Goal: Task Accomplishment & Management: Manage account settings

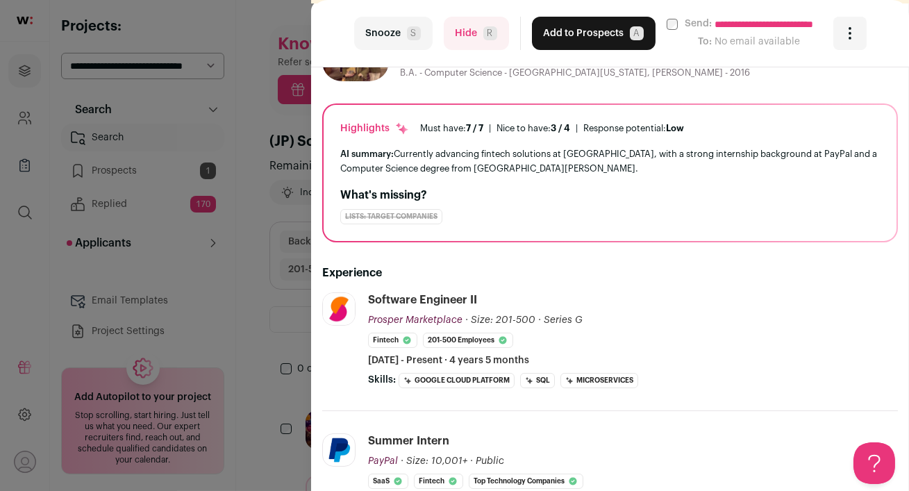
scroll to position [155, 0]
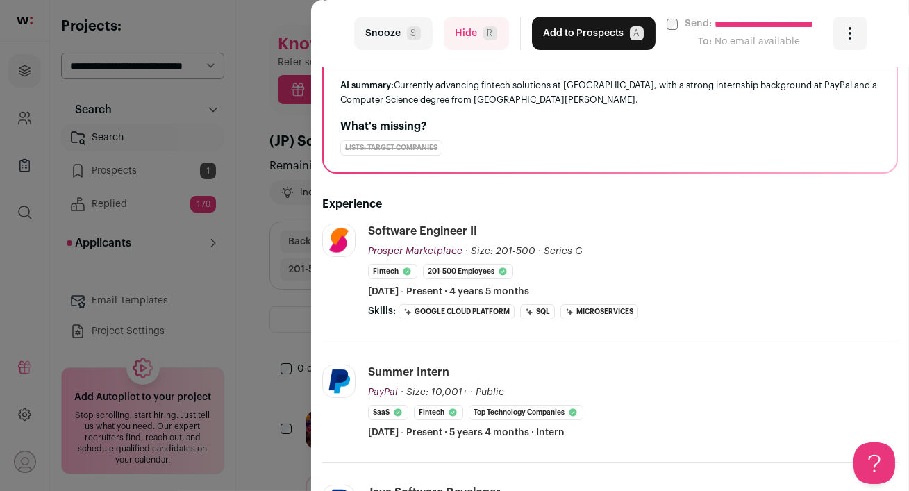
click at [460, 34] on button "Hide R" at bounding box center [476, 33] width 65 height 33
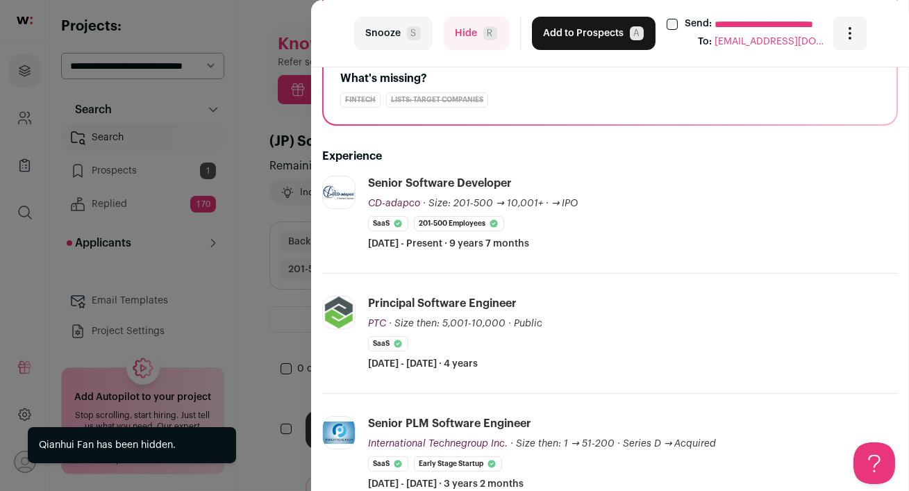
scroll to position [190, 0]
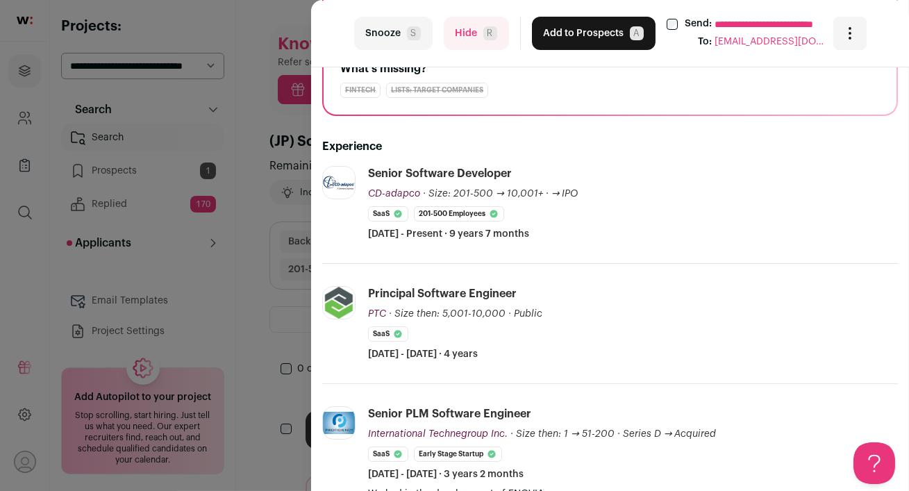
click at [476, 42] on button "Hide R" at bounding box center [476, 33] width 65 height 33
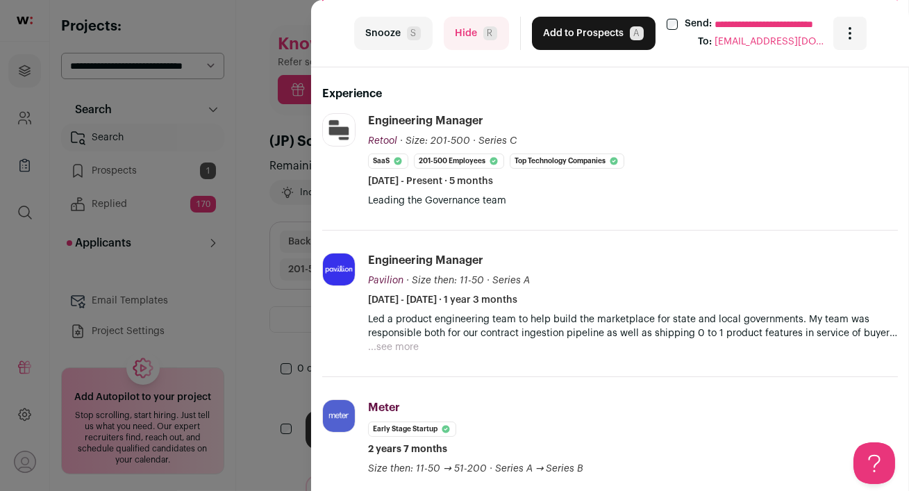
scroll to position [0, 0]
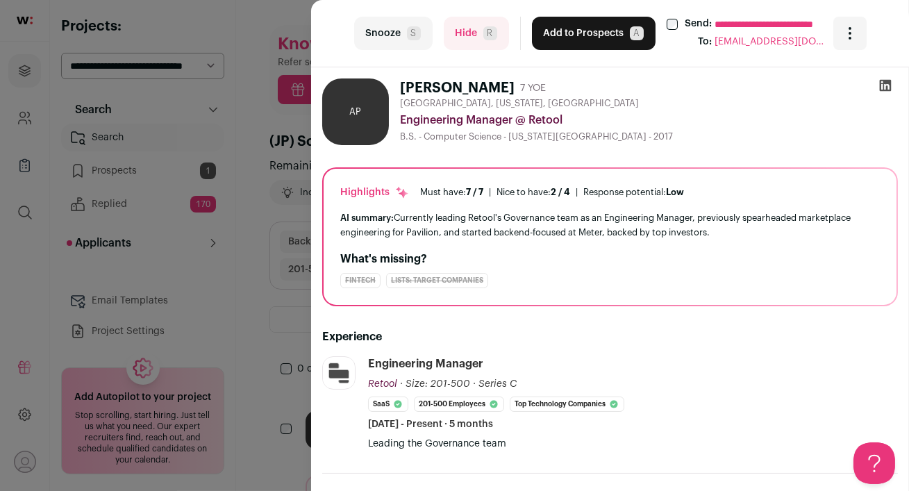
click at [464, 38] on button "Hide R" at bounding box center [476, 33] width 65 height 33
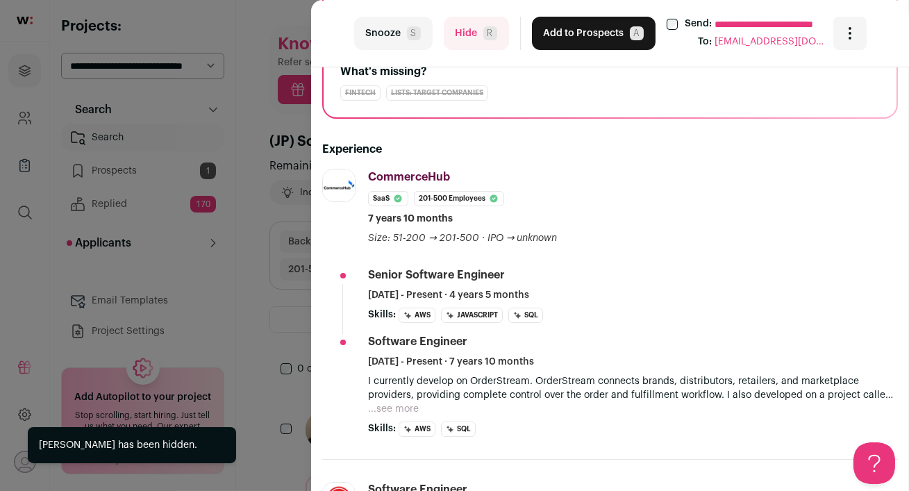
scroll to position [298, 0]
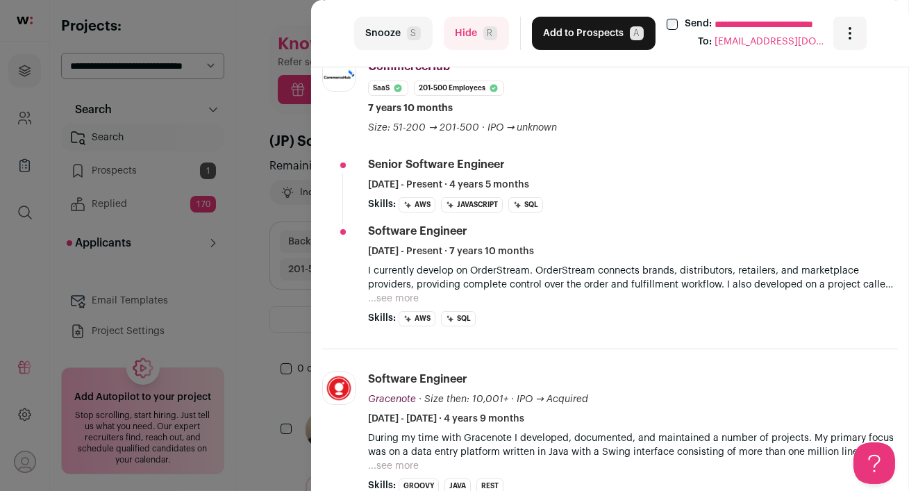
click at [393, 296] on button "...see more" at bounding box center [393, 299] width 51 height 14
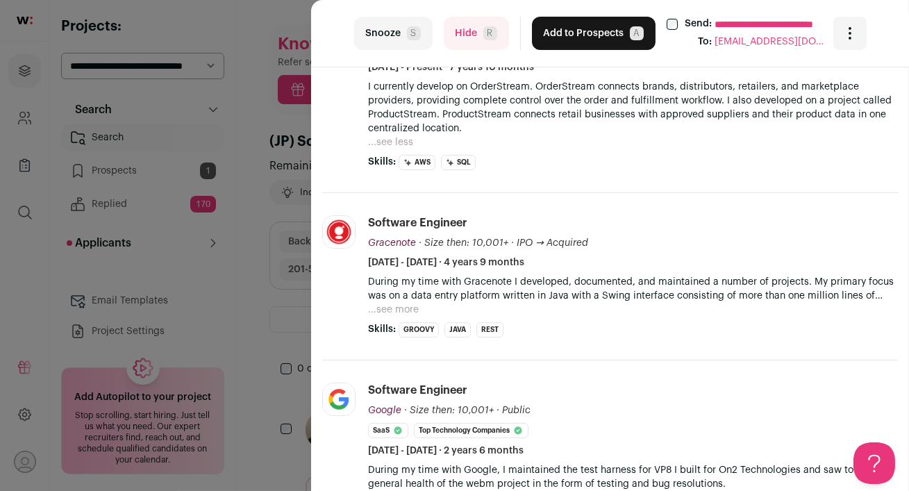
scroll to position [483, 0]
click at [400, 310] on button "...see more" at bounding box center [393, 309] width 51 height 14
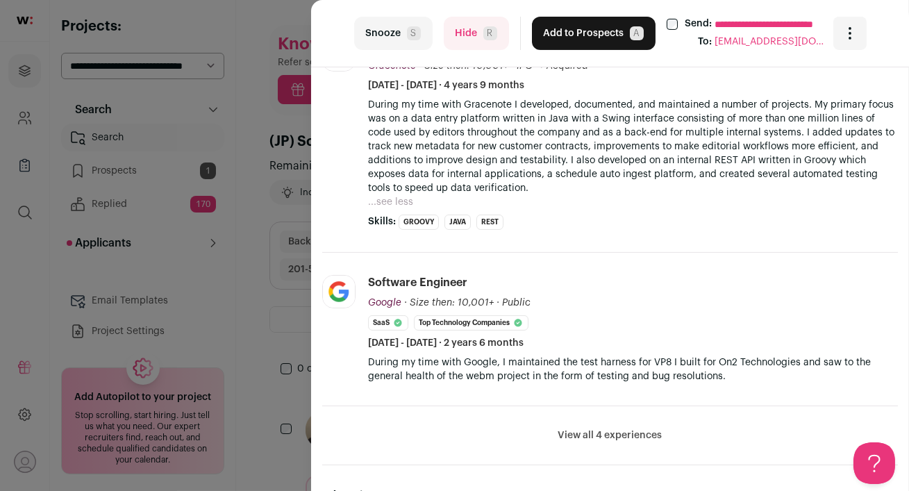
scroll to position [0, 0]
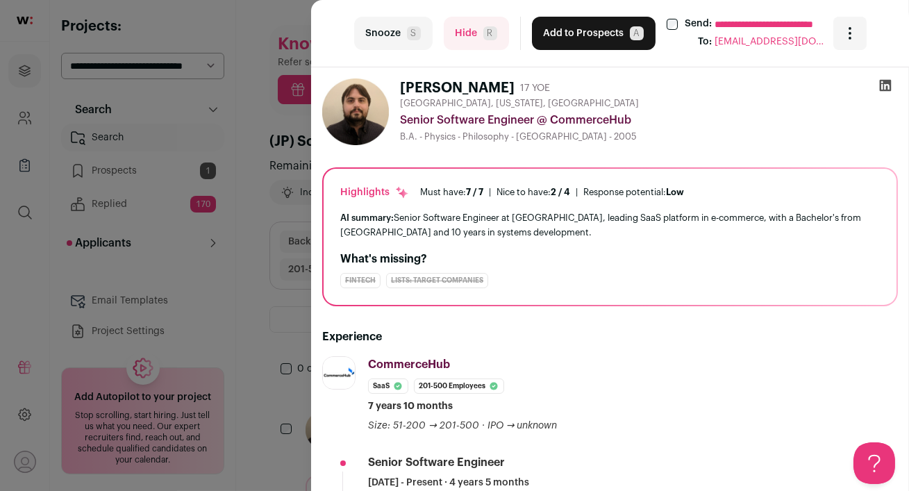
click at [883, 85] on icon at bounding box center [886, 86] width 12 height 12
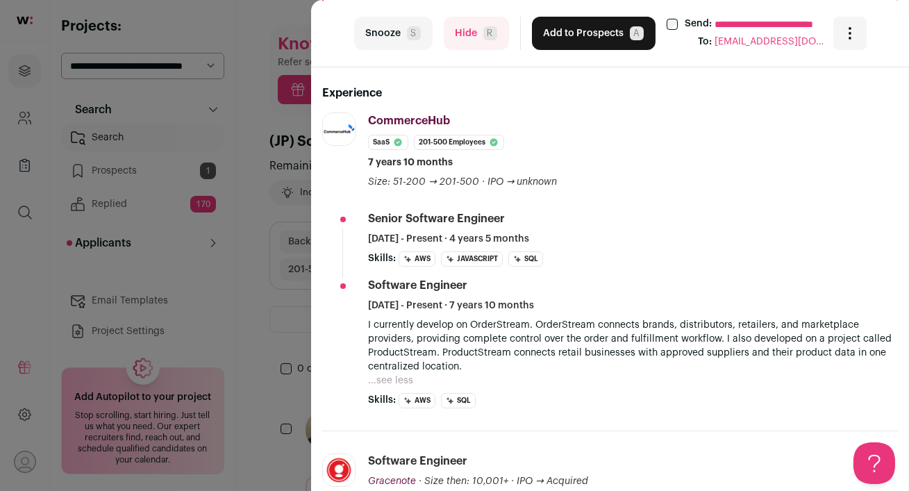
scroll to position [247, 0]
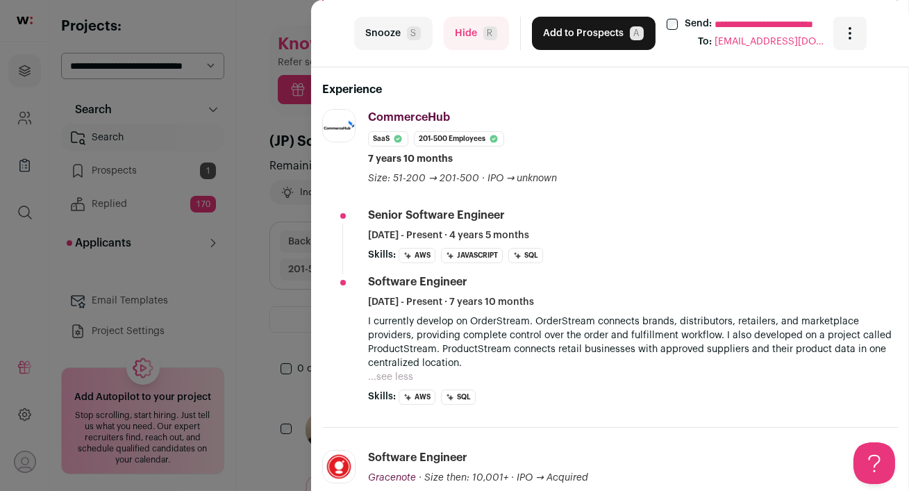
click at [465, 34] on button "Hide R" at bounding box center [476, 33] width 65 height 33
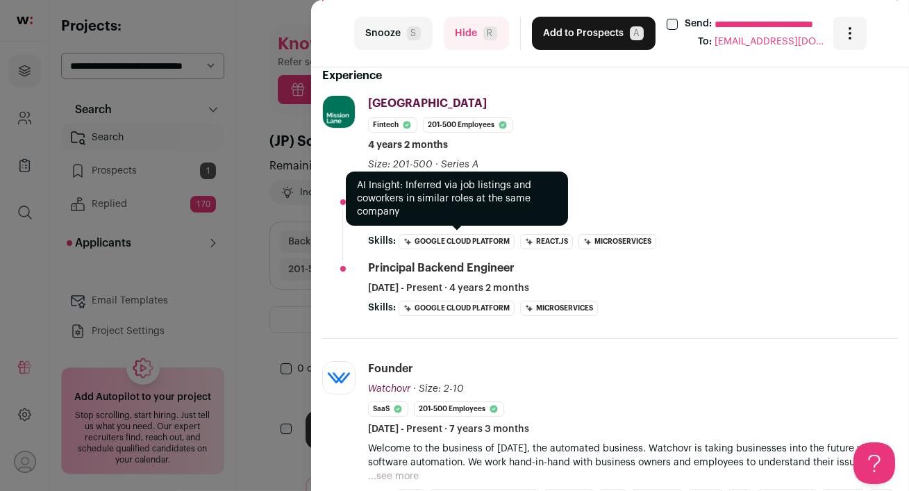
scroll to position [277, 0]
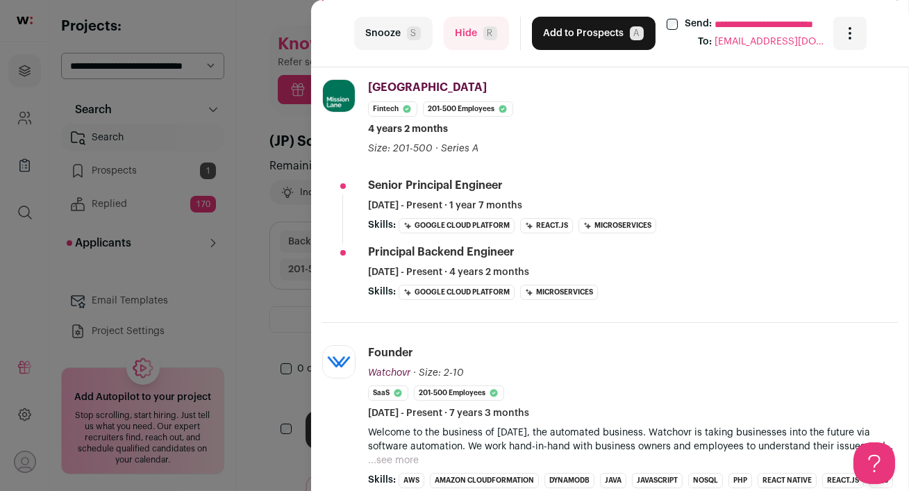
click at [465, 37] on button "Hide R" at bounding box center [476, 33] width 65 height 33
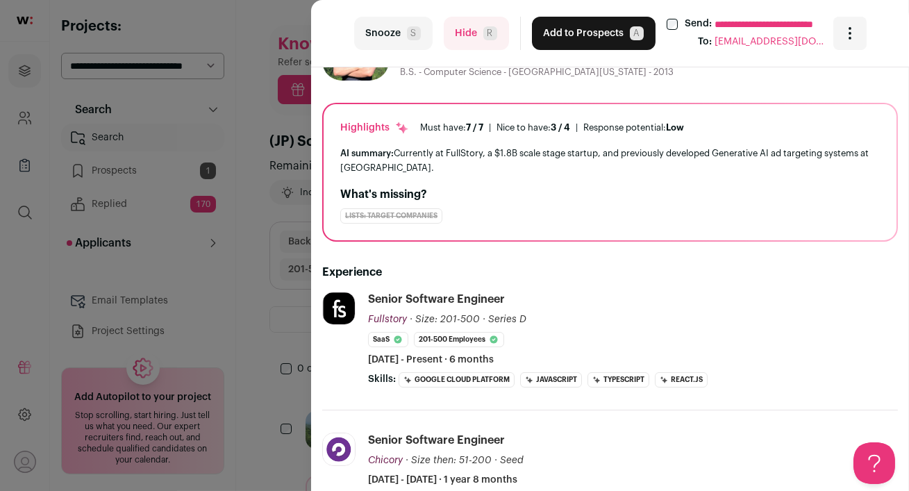
scroll to position [0, 0]
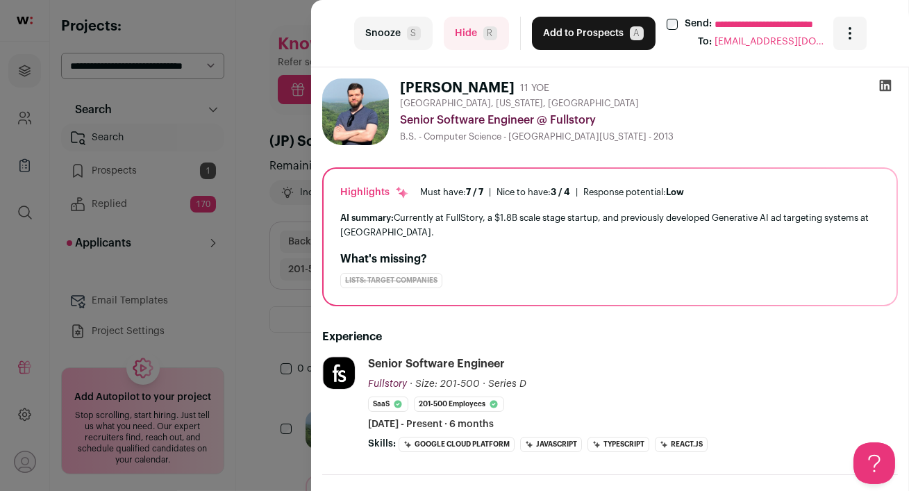
click at [886, 90] on icon at bounding box center [886, 86] width 12 height 12
click at [465, 42] on button "Hide R" at bounding box center [476, 33] width 65 height 33
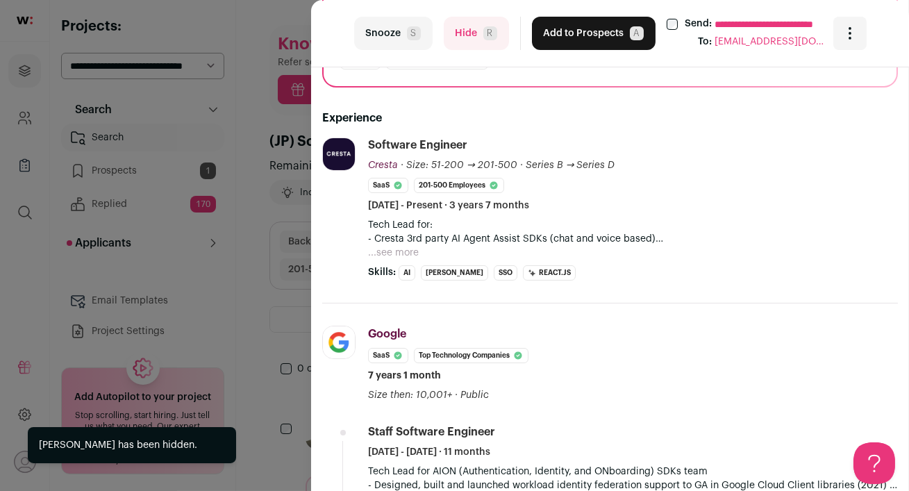
scroll to position [220, 0]
click at [397, 254] on button "...see more" at bounding box center [393, 251] width 51 height 14
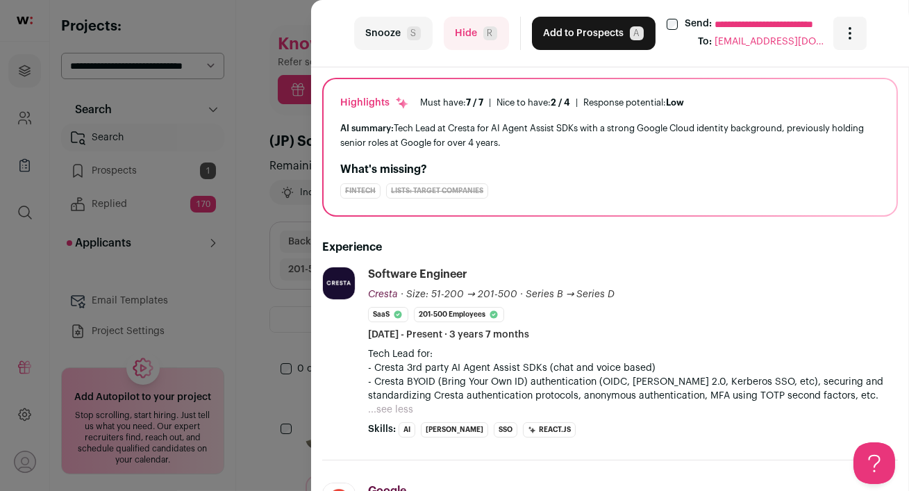
scroll to position [0, 0]
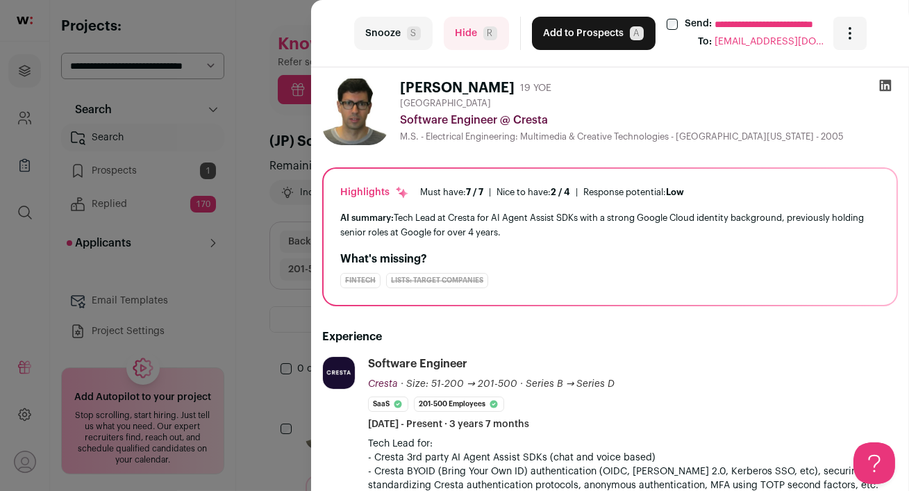
click at [884, 89] on icon at bounding box center [885, 85] width 14 height 14
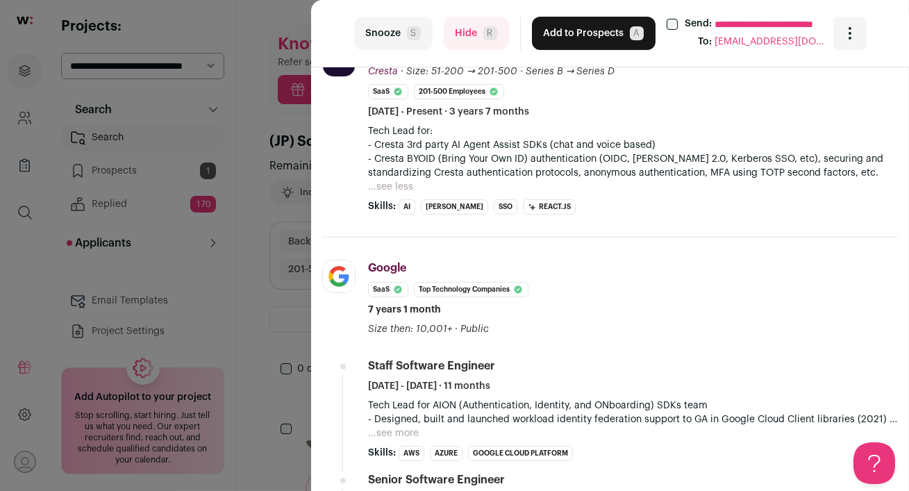
scroll to position [190, 0]
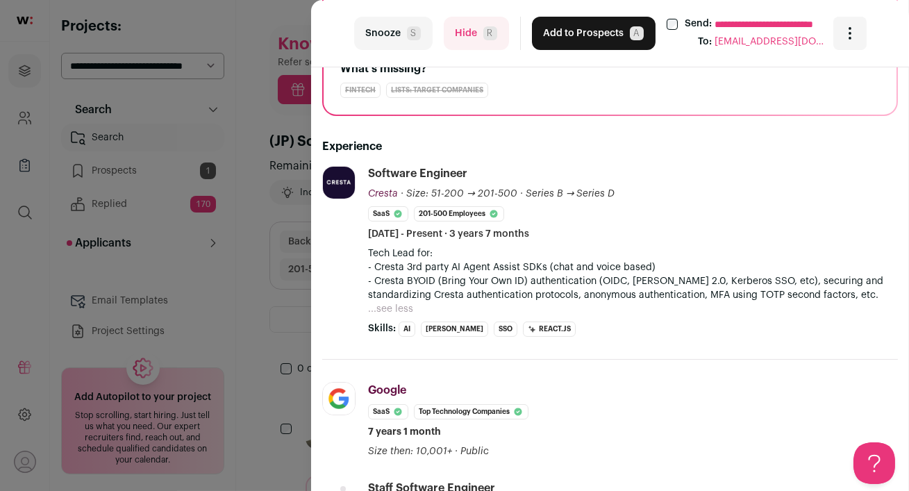
click at [385, 312] on button "...see less" at bounding box center [390, 309] width 45 height 14
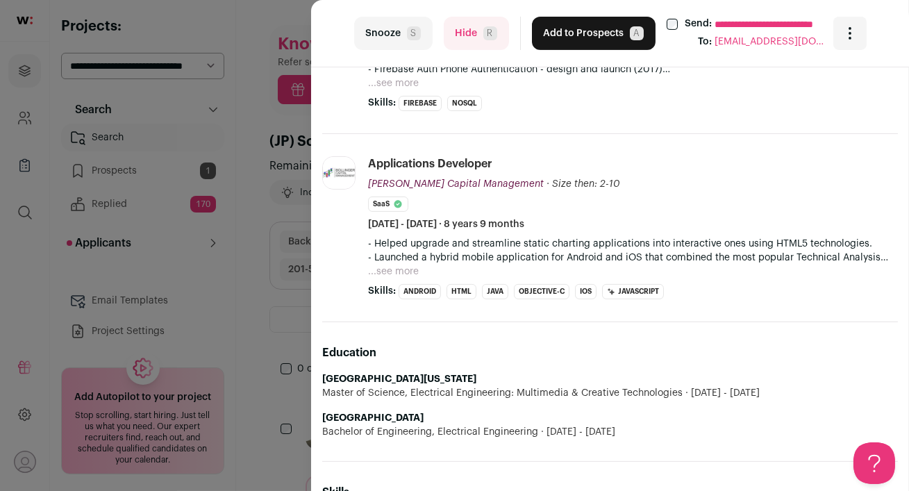
scroll to position [862, 0]
click at [404, 269] on button "...see more" at bounding box center [393, 272] width 51 height 14
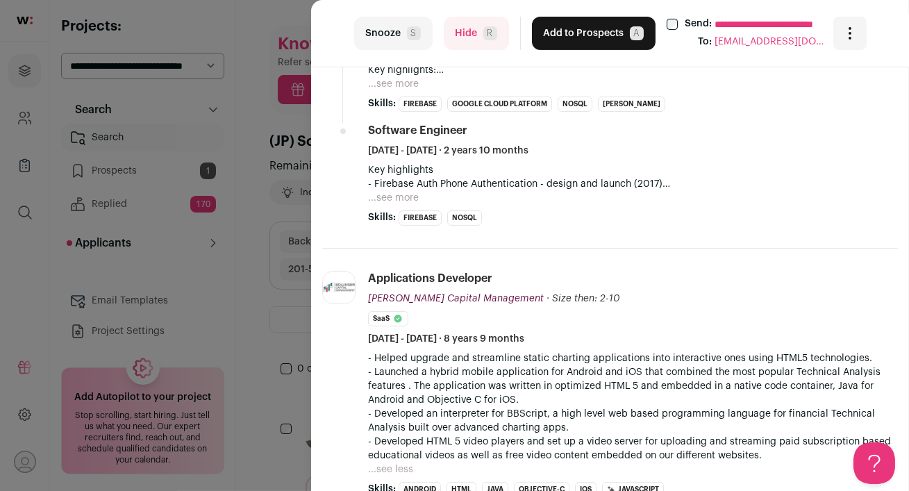
scroll to position [748, 0]
click at [388, 196] on button "...see more" at bounding box center [393, 198] width 51 height 14
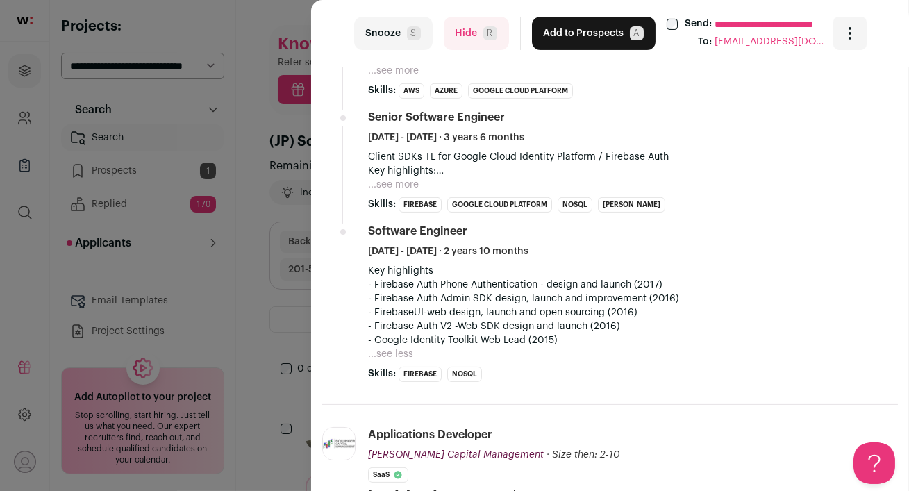
scroll to position [647, 0]
click at [388, 180] on button "...see more" at bounding box center [393, 185] width 51 height 14
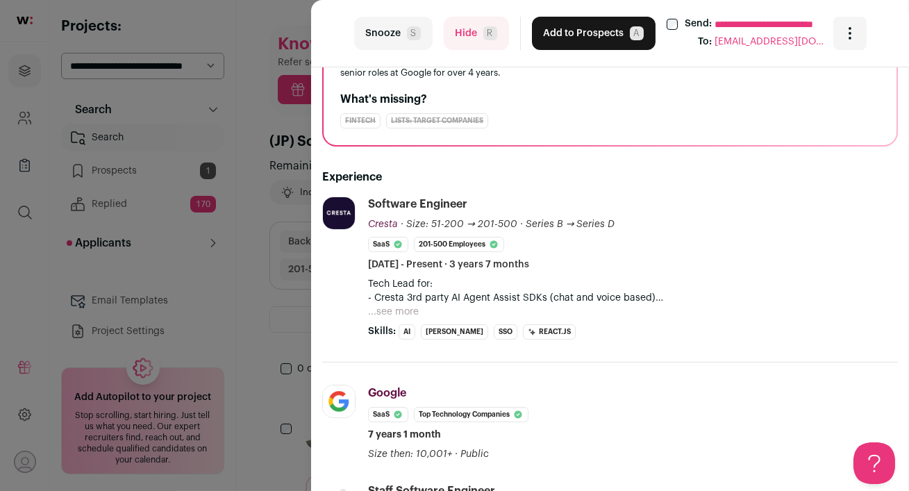
scroll to position [124, 0]
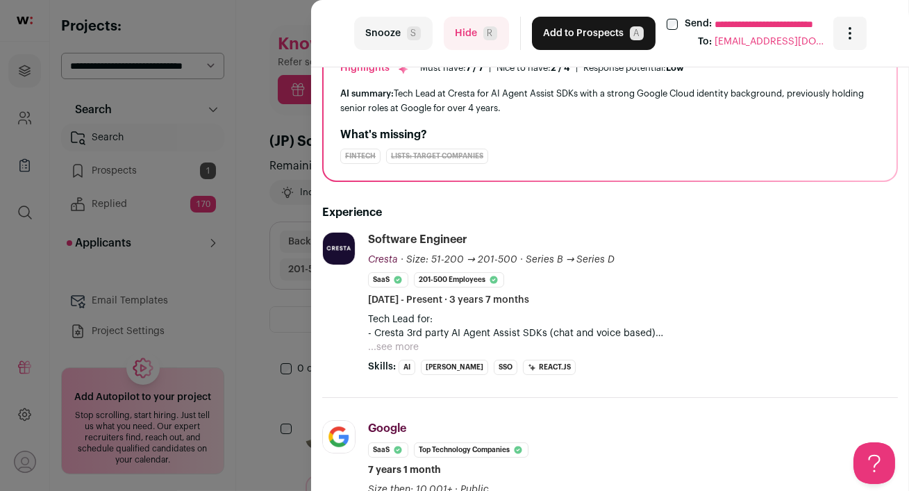
click at [463, 37] on button "Hide R" at bounding box center [476, 33] width 65 height 33
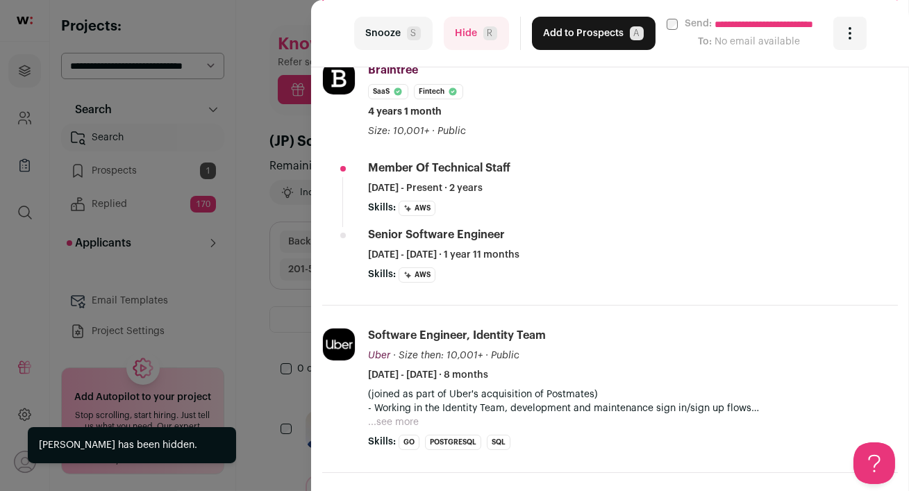
scroll to position [318, 0]
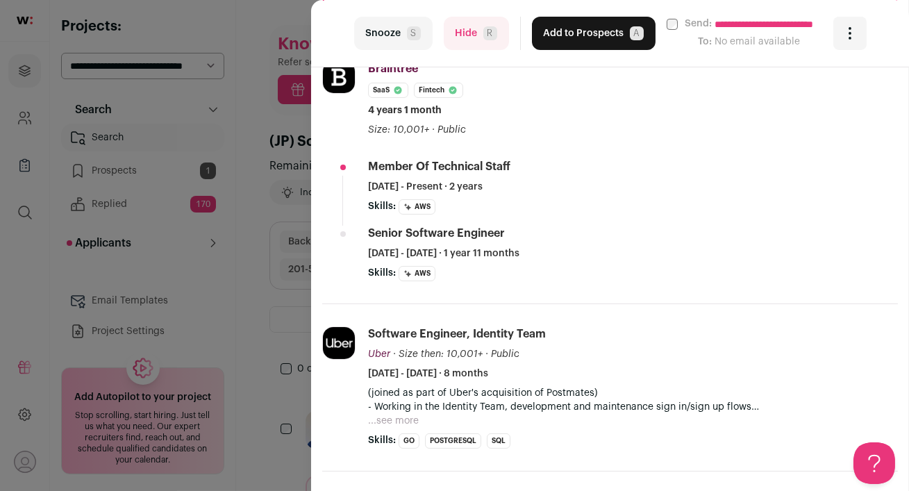
click at [463, 28] on button "Hide R" at bounding box center [476, 33] width 65 height 33
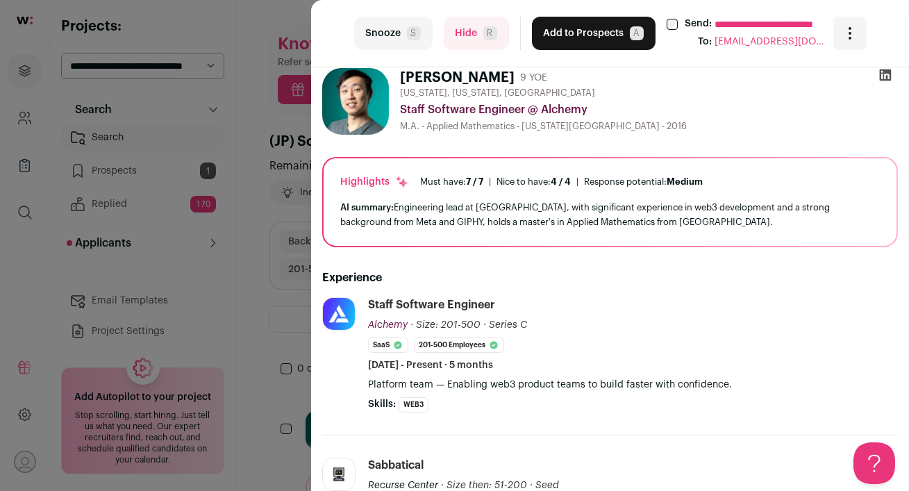
scroll to position [0, 0]
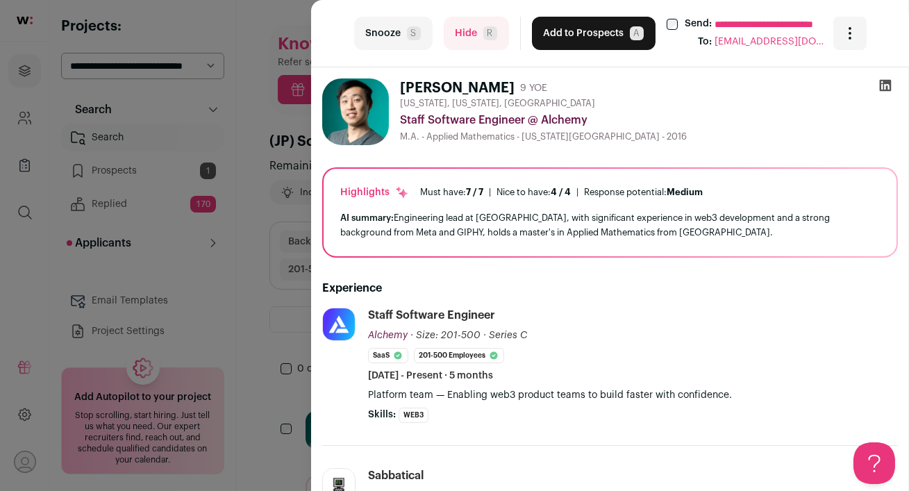
click at [888, 88] on icon at bounding box center [885, 85] width 14 height 14
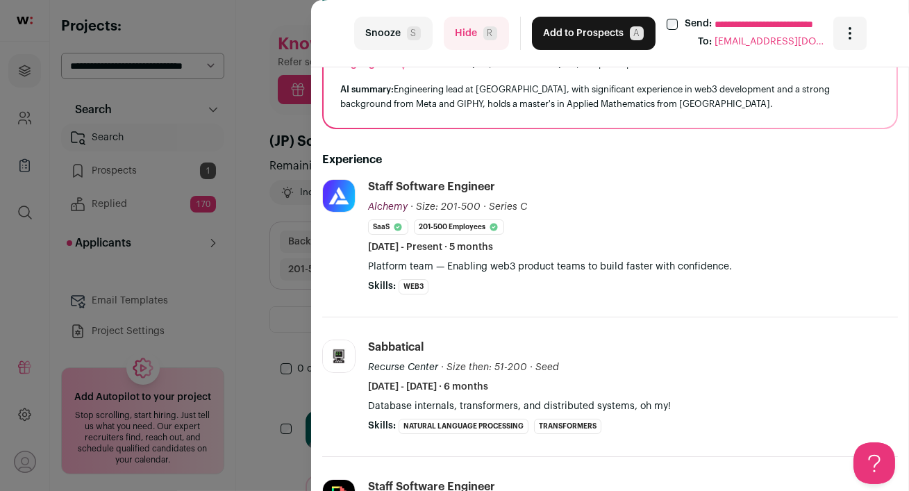
scroll to position [163, 0]
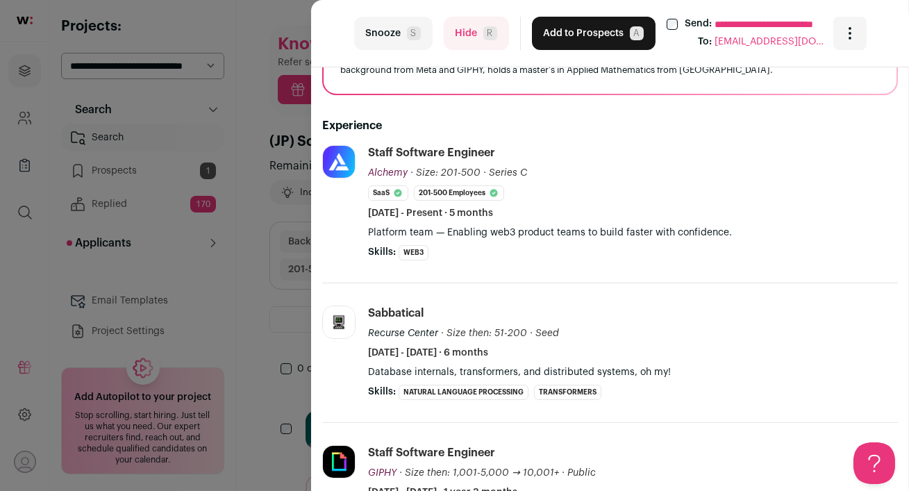
click at [460, 25] on button "Hide R" at bounding box center [476, 33] width 65 height 33
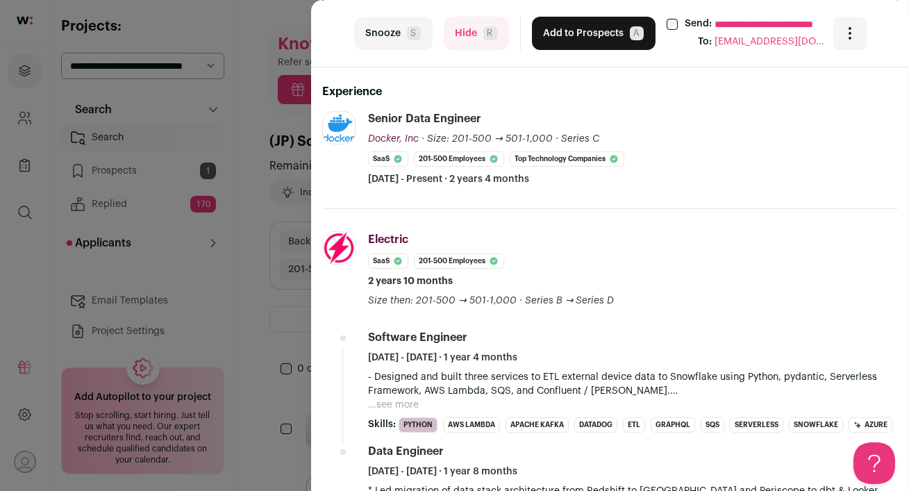
scroll to position [0, 0]
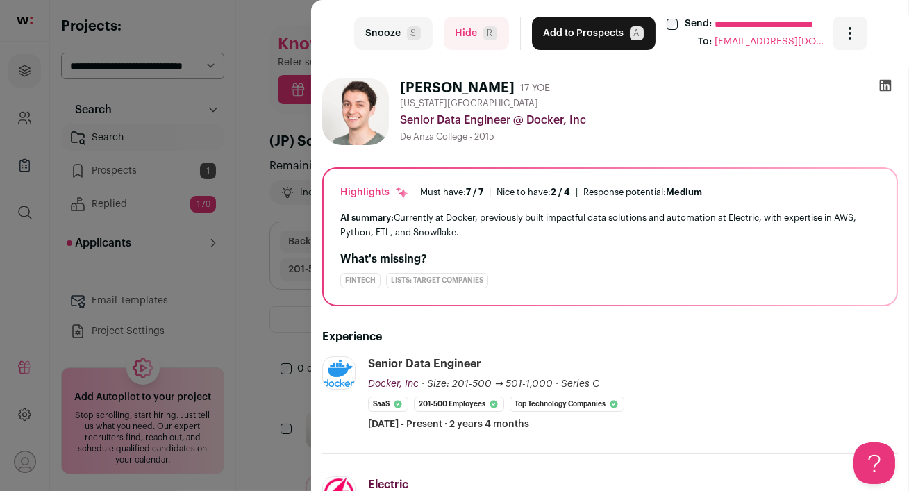
click at [569, 42] on button "Add to Prospects A" at bounding box center [594, 33] width 124 height 33
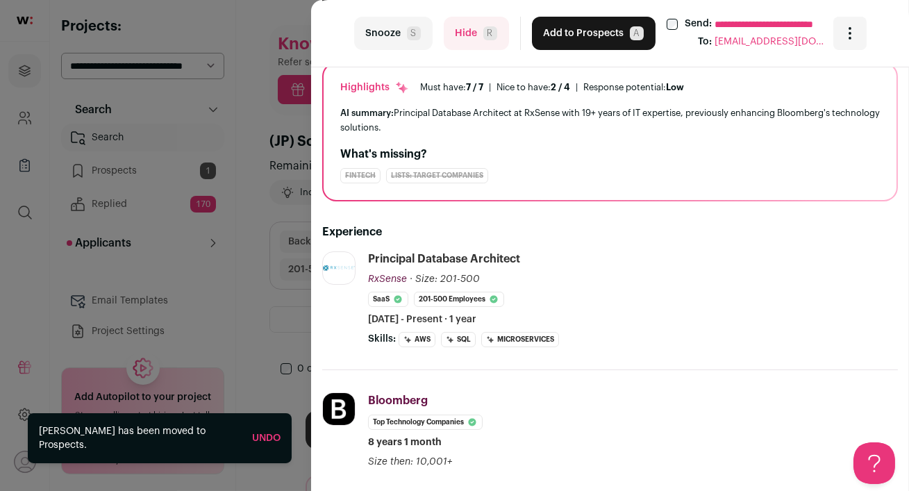
scroll to position [139, 0]
click at [248, 290] on div "**********" at bounding box center [454, 245] width 909 height 491
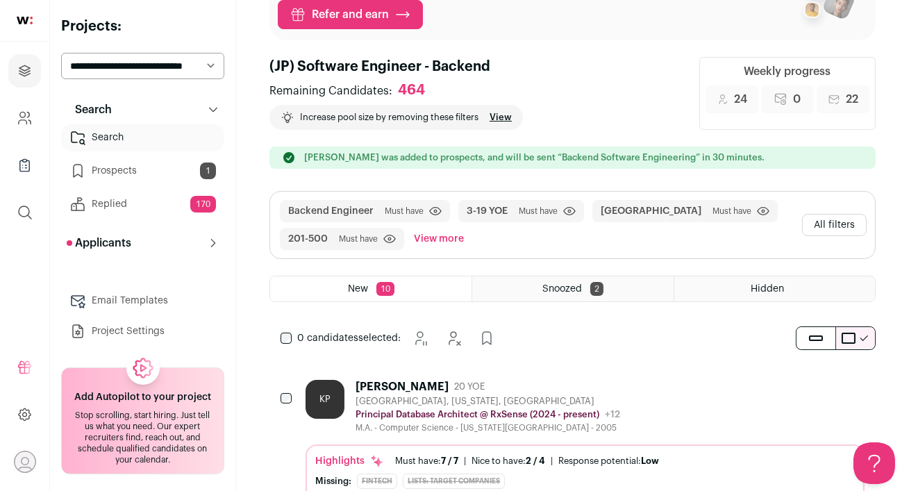
scroll to position [89, 0]
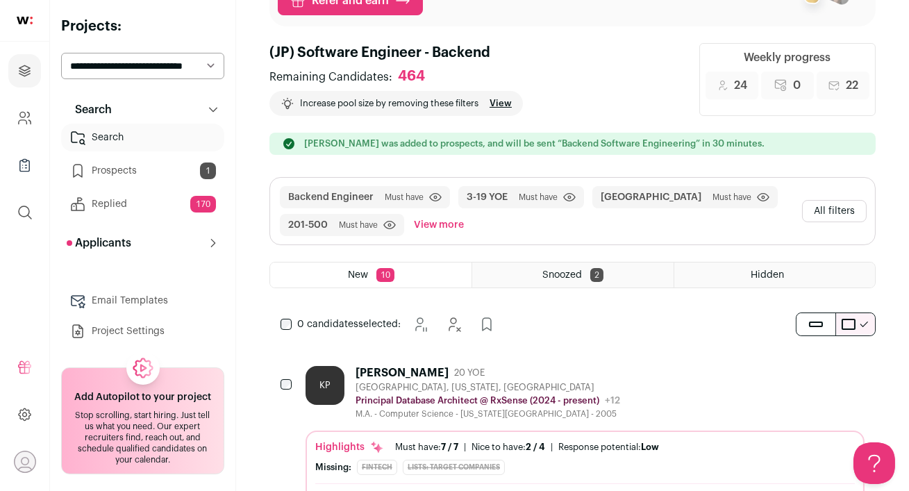
click at [531, 376] on div "Kiran P. 20 YOE" at bounding box center [488, 373] width 265 height 14
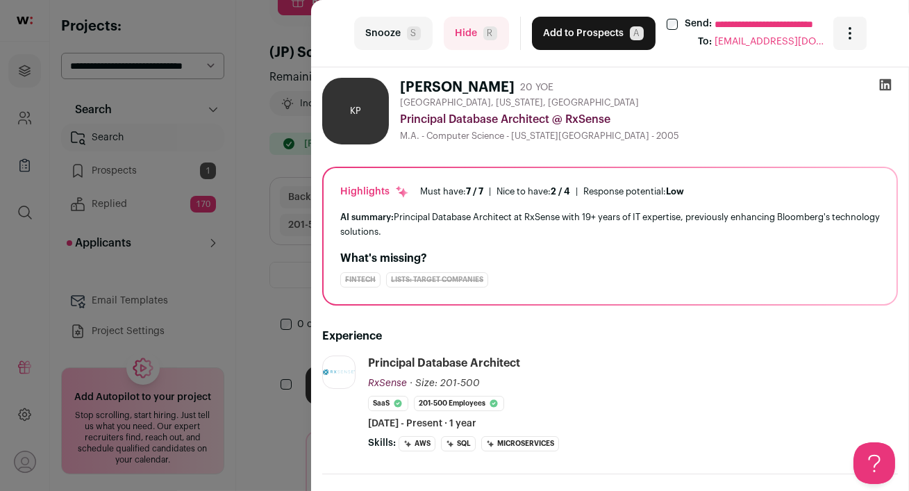
scroll to position [0, 0]
click at [888, 84] on icon at bounding box center [885, 85] width 14 height 14
click at [473, 40] on button "Hide R" at bounding box center [476, 33] width 65 height 33
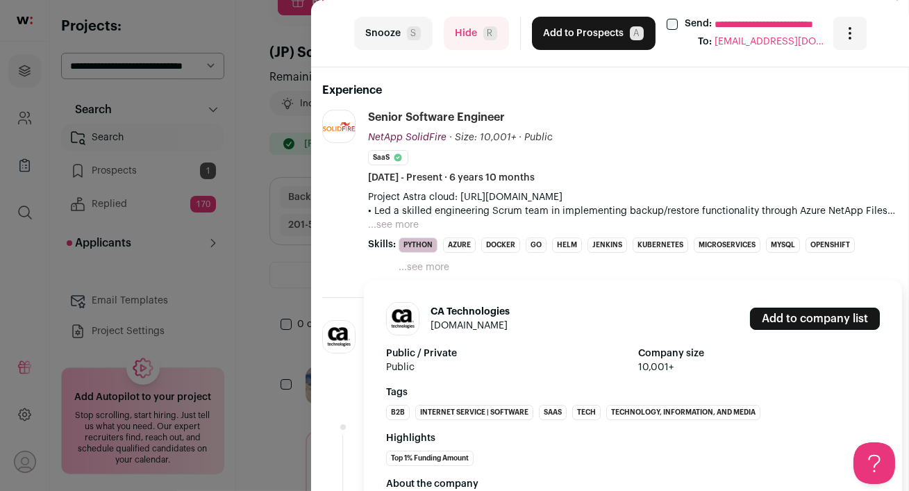
scroll to position [232, 0]
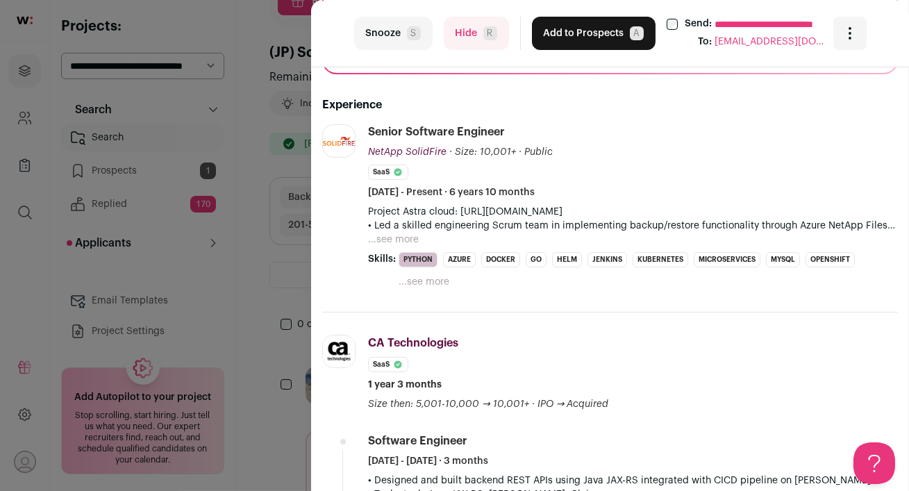
click at [382, 237] on button "...see more" at bounding box center [393, 240] width 51 height 14
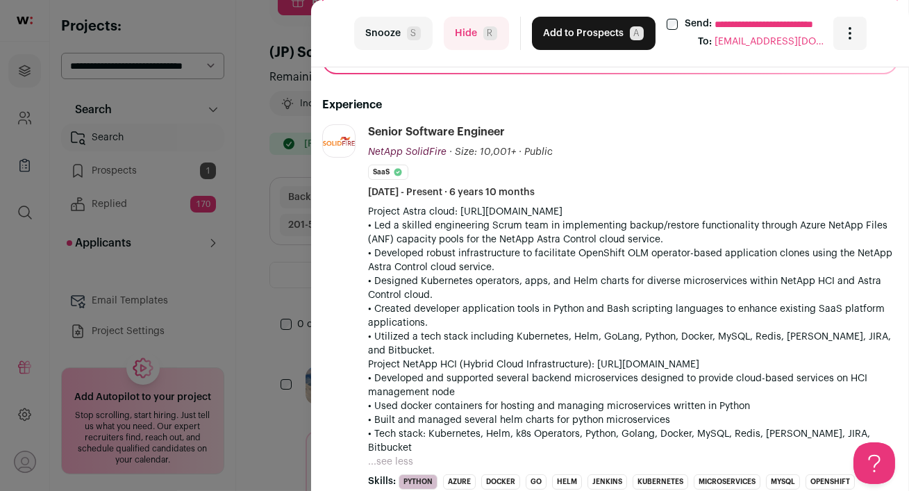
click at [474, 40] on button "Hide R" at bounding box center [476, 33] width 65 height 33
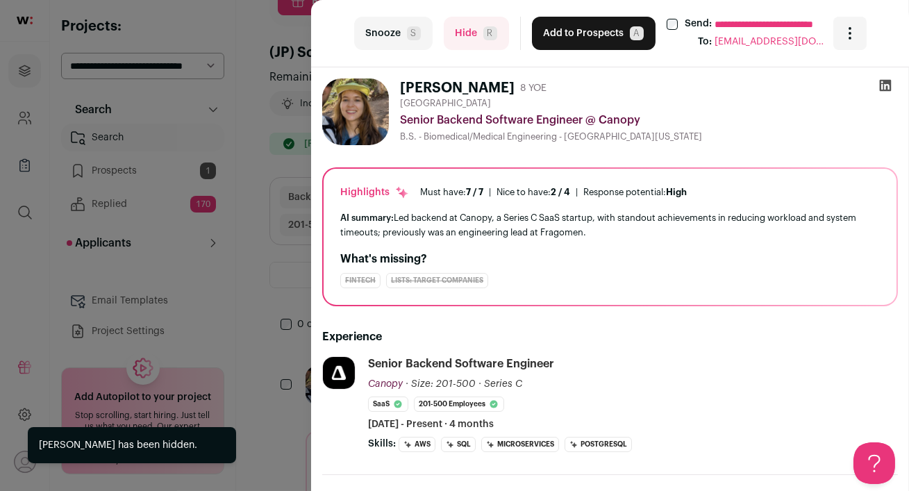
click at [122, 172] on div "**********" at bounding box center [454, 245] width 909 height 491
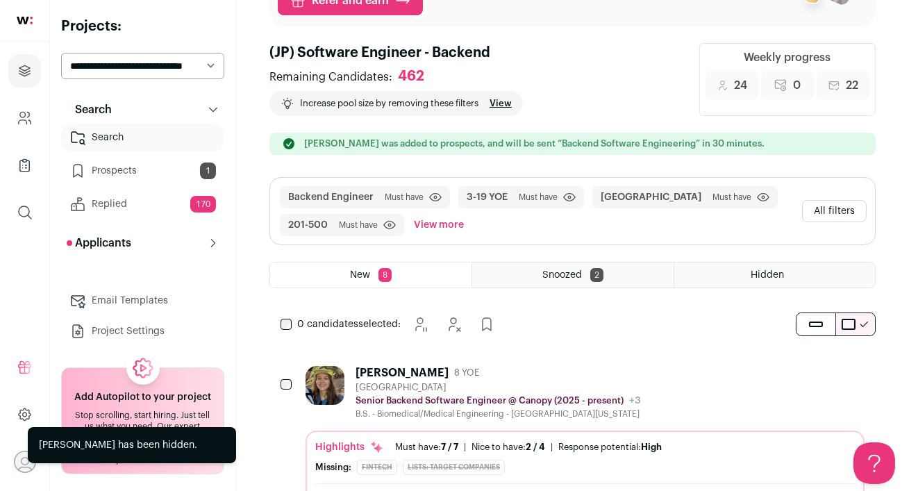
click at [110, 173] on link "Prospects 1" at bounding box center [142, 171] width 163 height 28
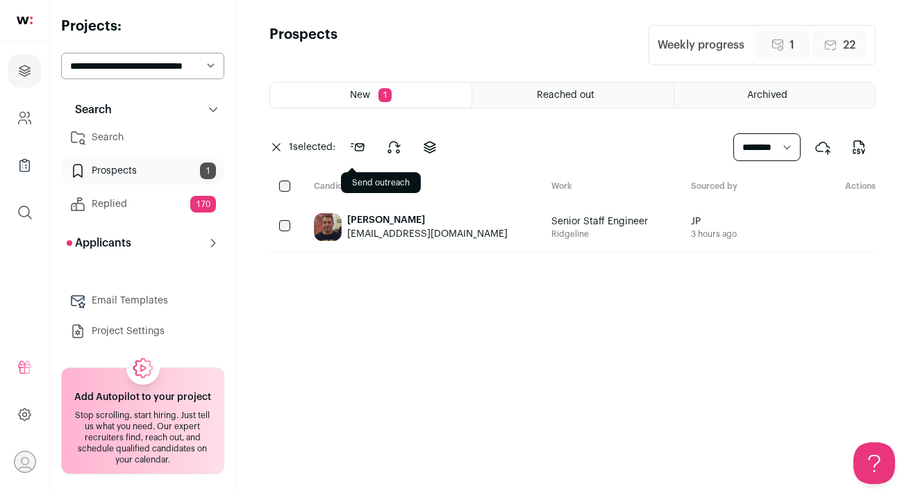
click at [358, 146] on icon at bounding box center [357, 147] width 17 height 17
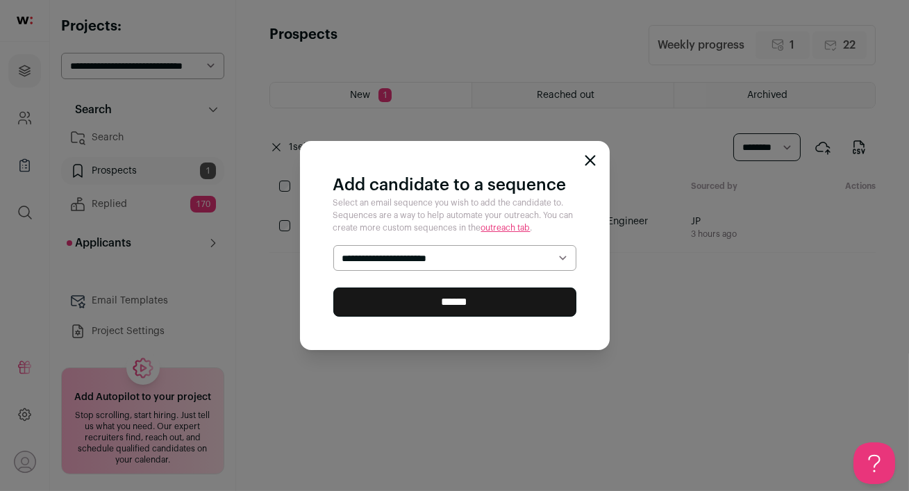
click at [433, 256] on select "**********" at bounding box center [454, 258] width 243 height 26
select select "*****"
click at [418, 308] on input "******" at bounding box center [454, 302] width 243 height 29
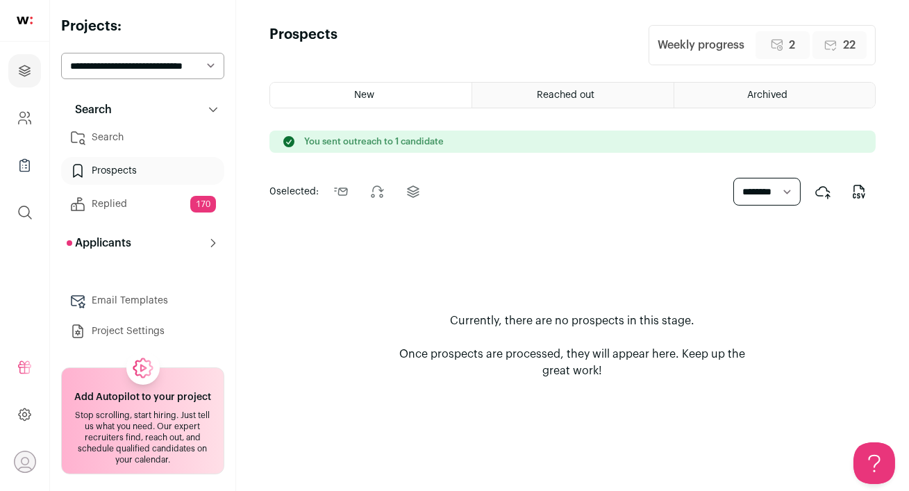
click at [135, 131] on link "Search" at bounding box center [142, 138] width 163 height 28
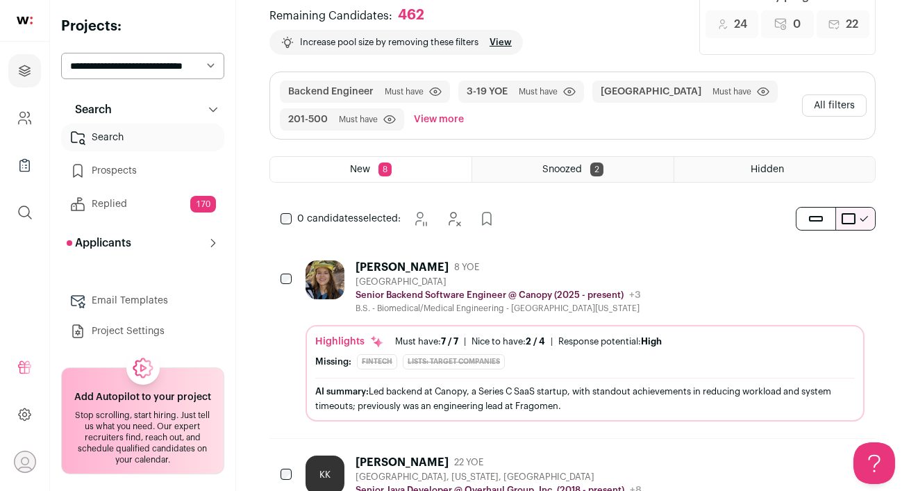
scroll to position [151, 0]
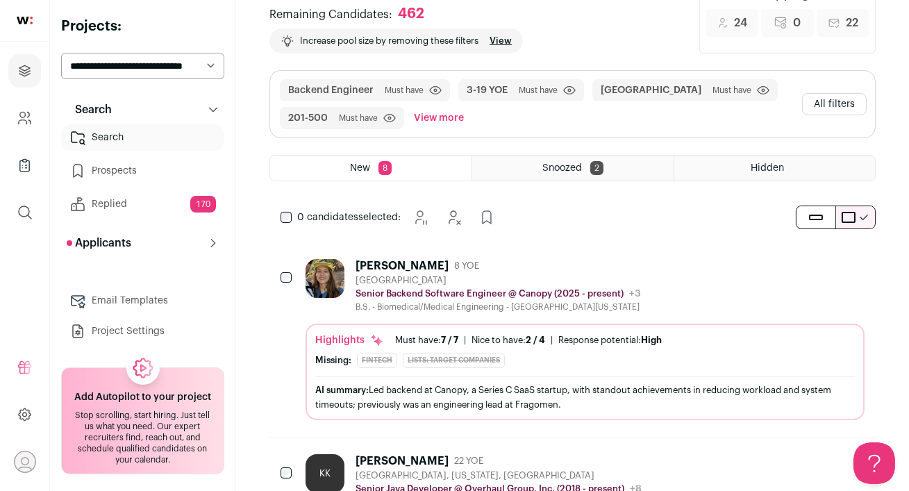
click at [666, 270] on div "Kate Romanovskaya 8 YOE Salt Lake City Metropolitan Area Senior Backend Softwar…" at bounding box center [585, 285] width 559 height 53
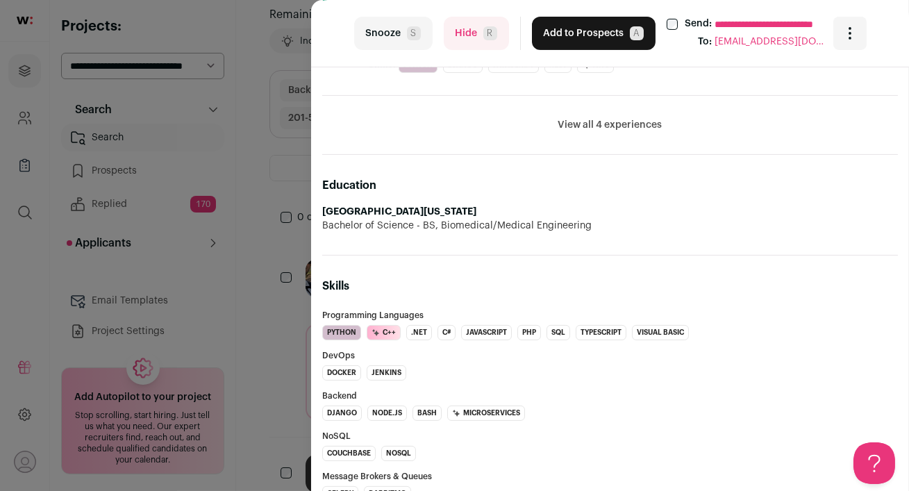
scroll to position [0, 0]
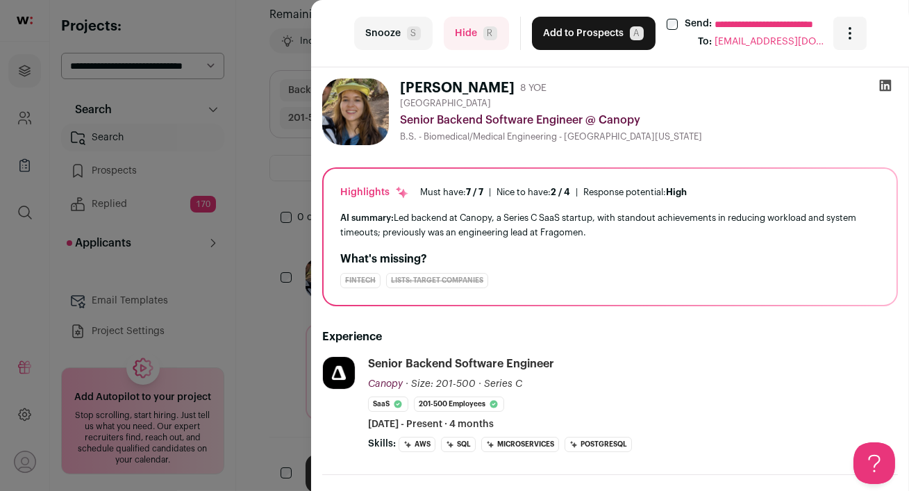
click at [884, 85] on icon at bounding box center [885, 85] width 14 height 14
click at [553, 46] on button "Add to Prospects A" at bounding box center [594, 33] width 124 height 33
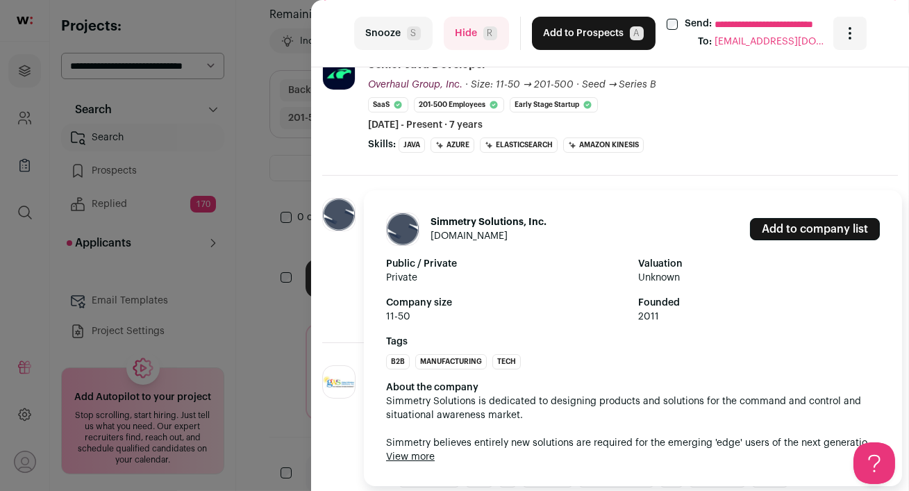
scroll to position [370, 0]
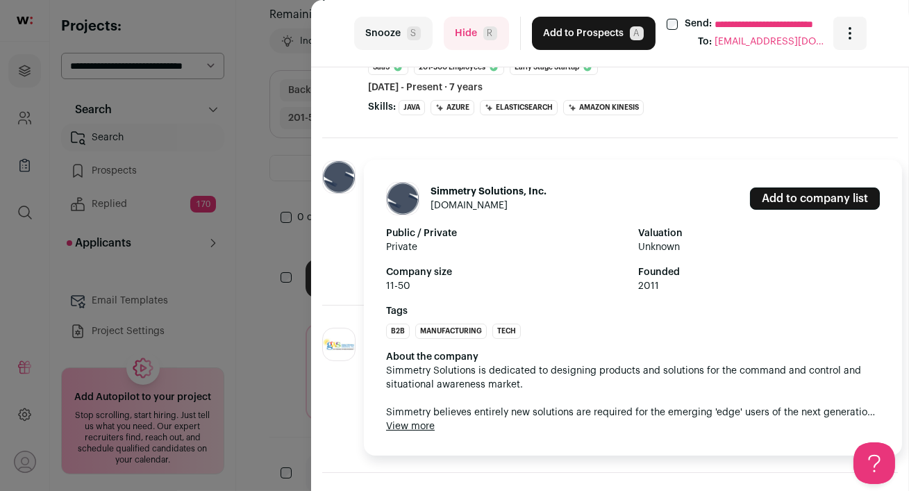
click at [425, 424] on button "View more" at bounding box center [410, 426] width 49 height 14
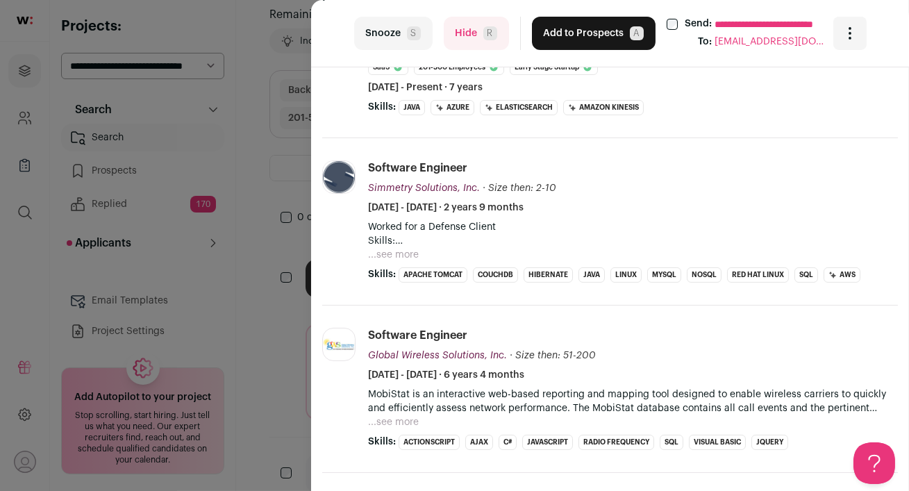
click at [460, 35] on button "Hide R" at bounding box center [476, 33] width 65 height 33
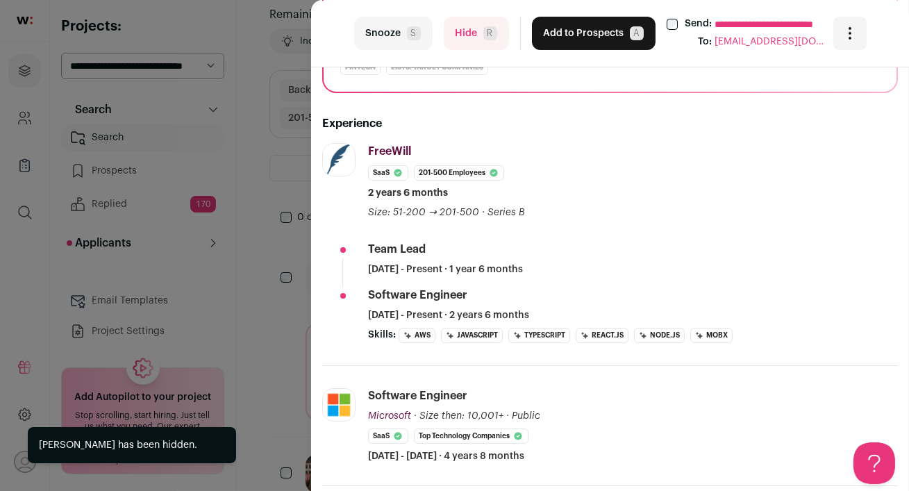
scroll to position [252, 0]
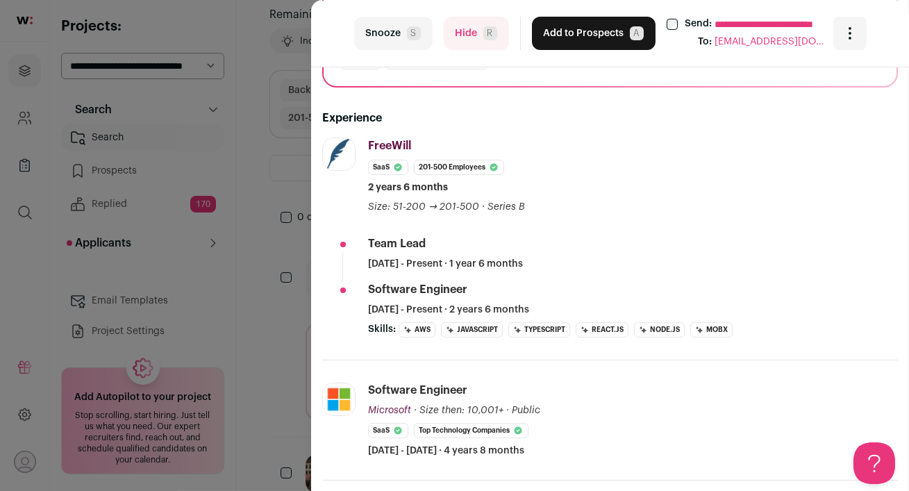
click at [451, 42] on button "Hide R" at bounding box center [476, 33] width 65 height 33
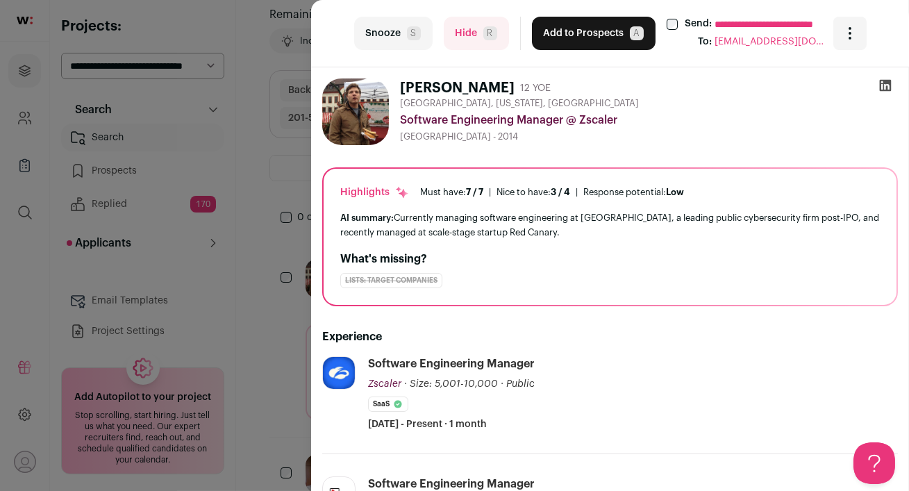
click at [456, 33] on button "Hide R" at bounding box center [476, 33] width 65 height 33
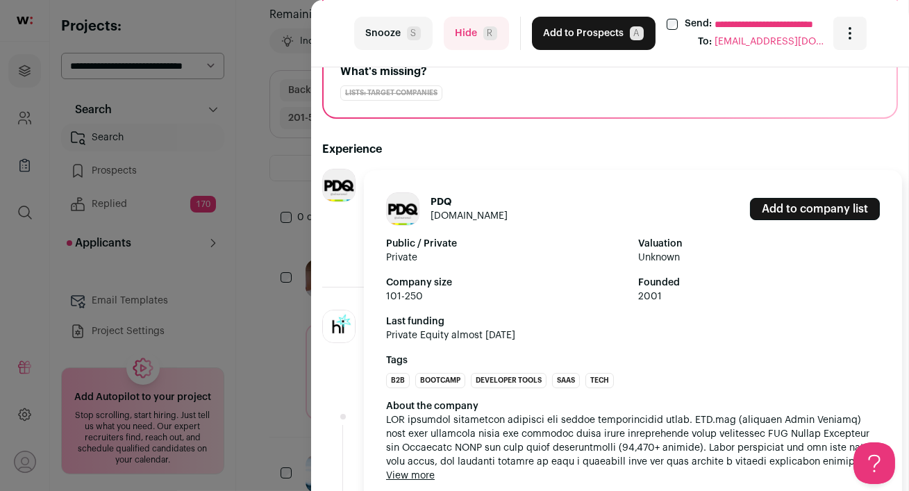
scroll to position [189, 0]
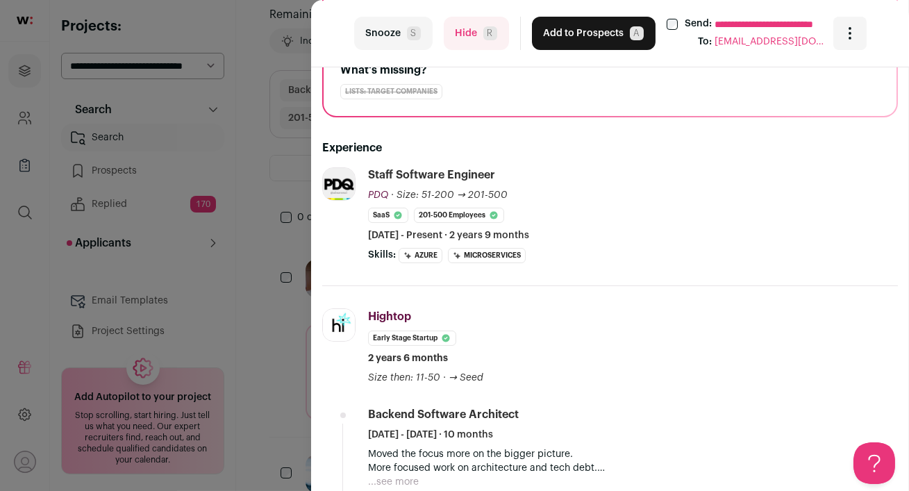
click at [467, 32] on button "Hide R" at bounding box center [476, 33] width 65 height 33
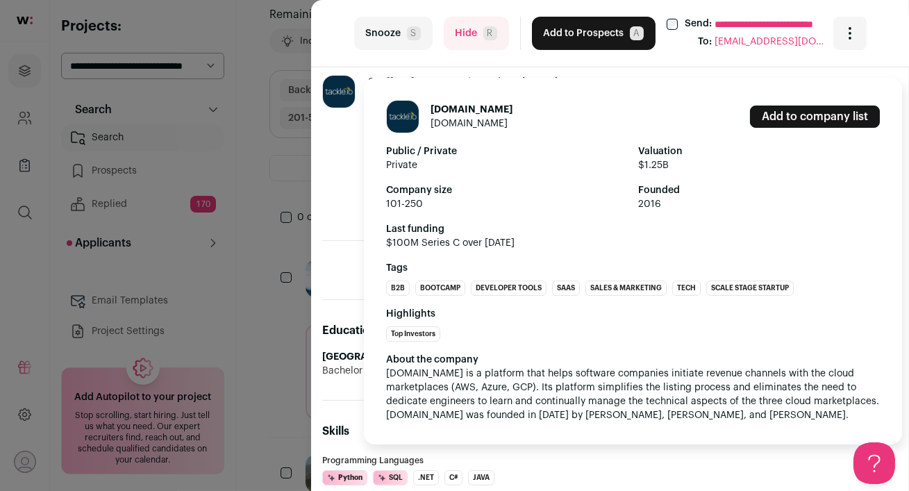
scroll to position [599, 0]
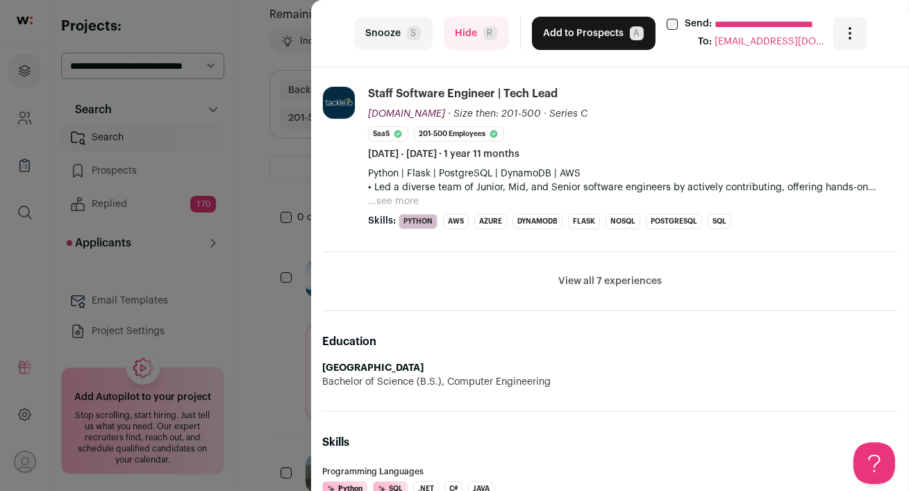
click at [470, 37] on button "Hide R" at bounding box center [476, 33] width 65 height 33
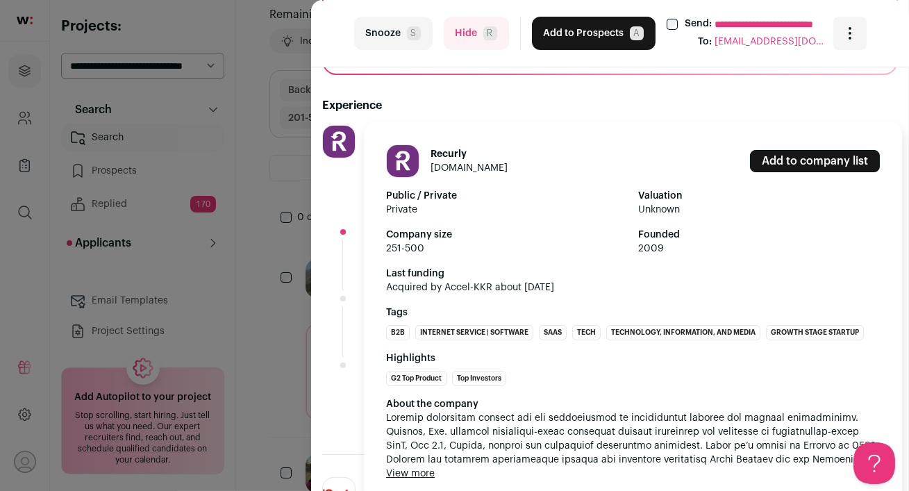
scroll to position [234, 0]
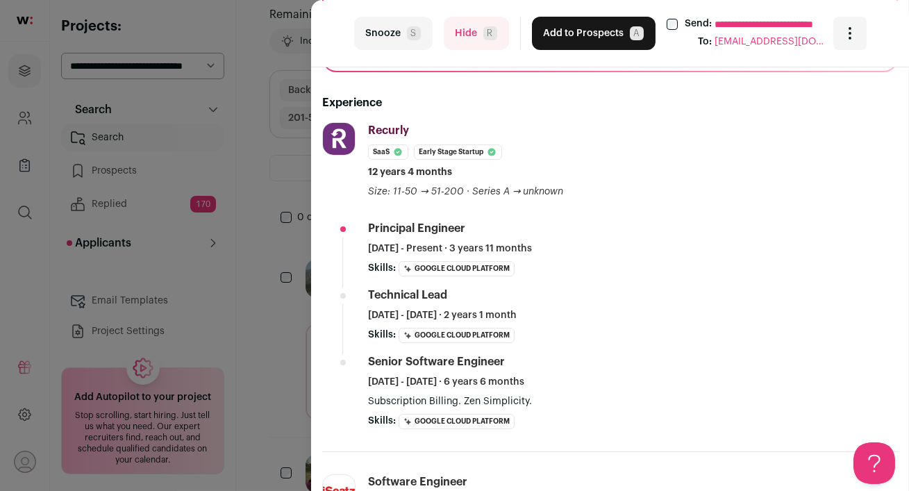
click at [472, 42] on button "Hide R" at bounding box center [476, 33] width 65 height 33
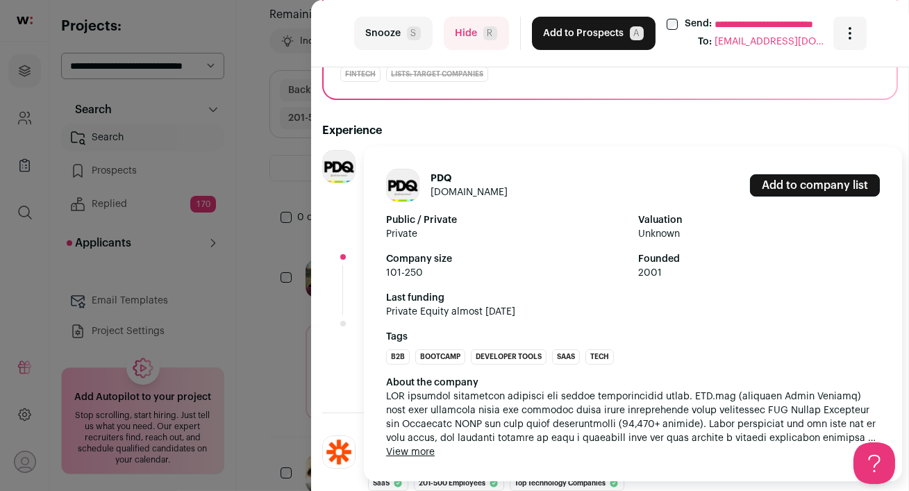
scroll to position [210, 0]
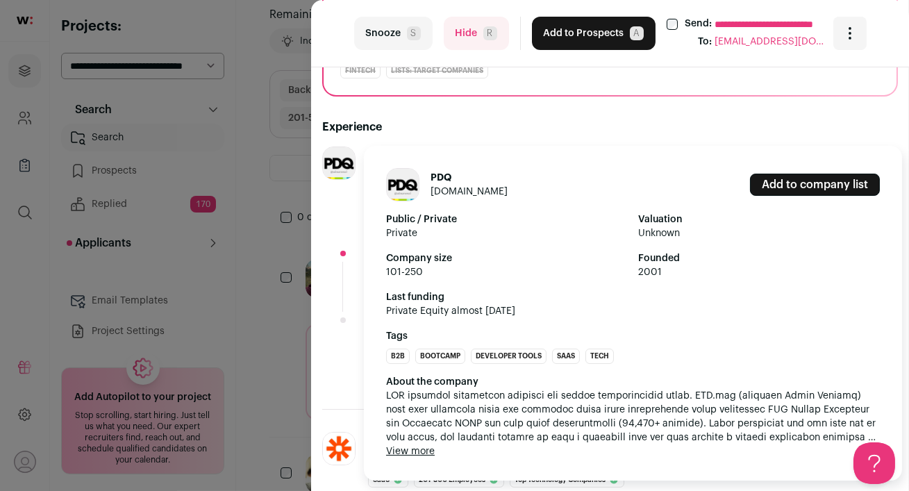
click at [410, 454] on button "View more" at bounding box center [410, 451] width 49 height 14
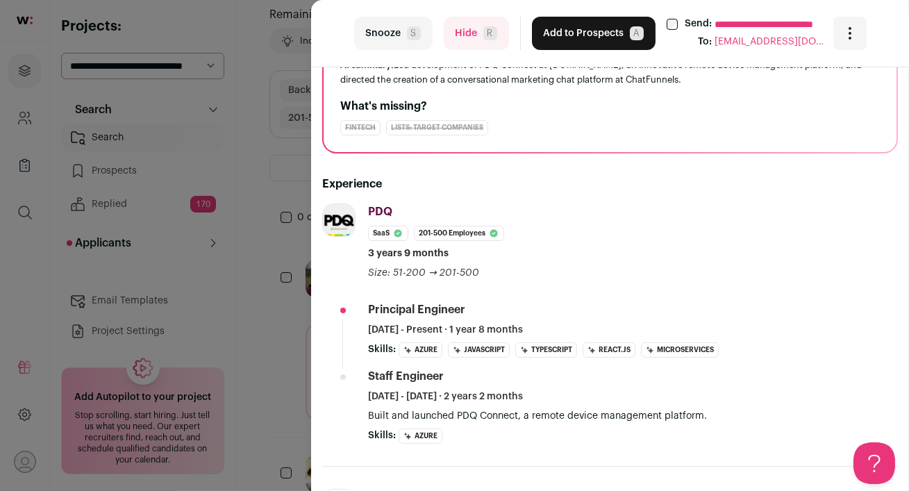
scroll to position [0, 0]
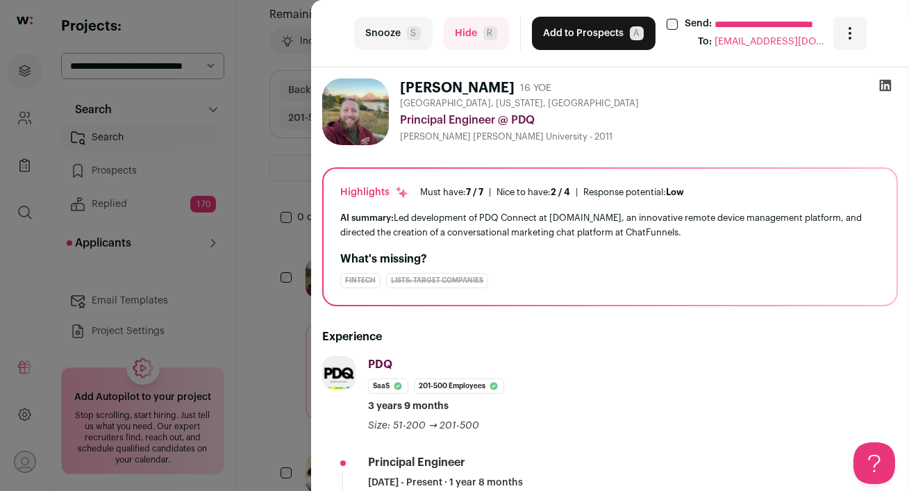
click at [885, 85] on icon at bounding box center [885, 85] width 14 height 14
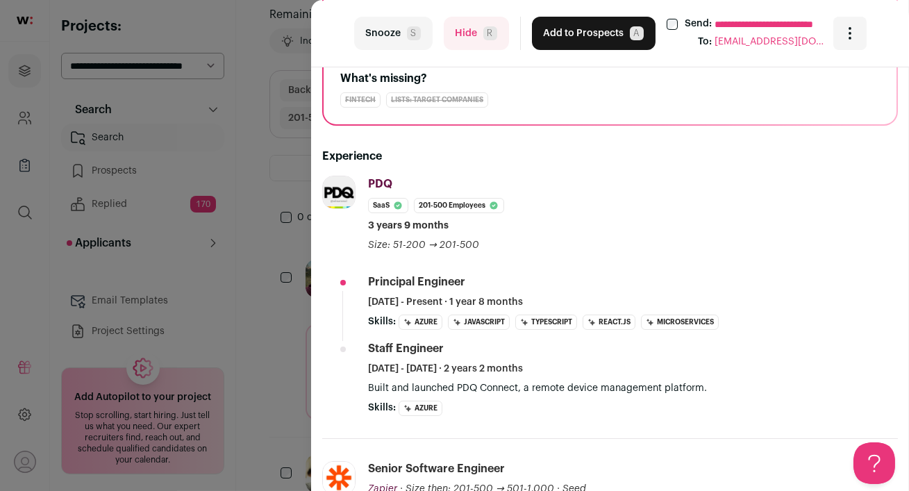
scroll to position [183, 0]
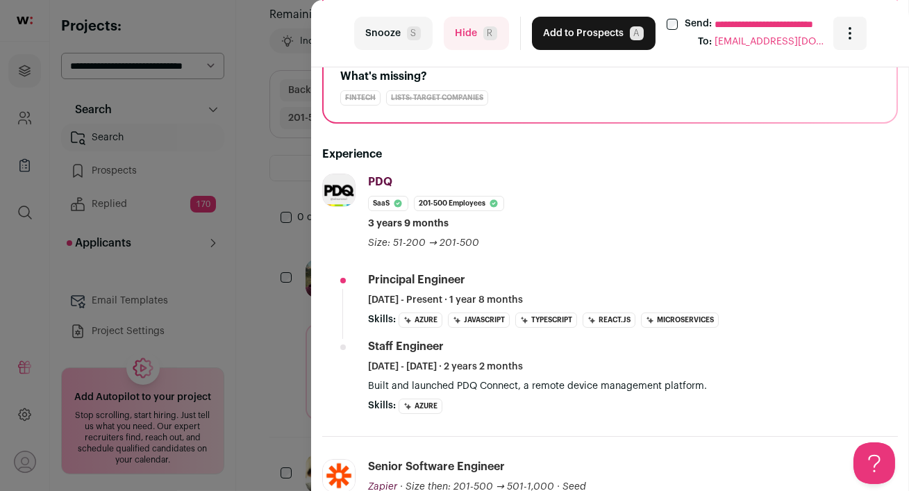
click at [330, 360] on li "PDQ pdq.com Add to company list Public / Private Private Valuation Unknown Comp…" at bounding box center [610, 305] width 576 height 263
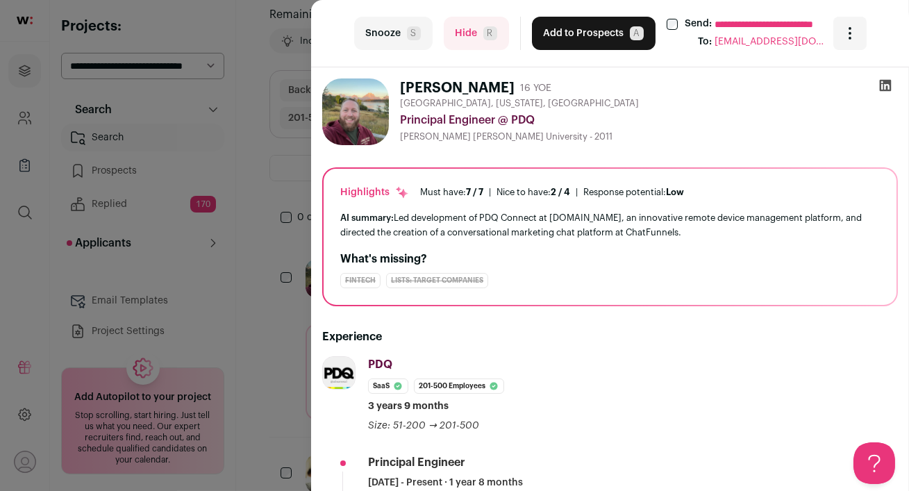
click at [571, 35] on button "Add to Prospects A" at bounding box center [594, 33] width 124 height 33
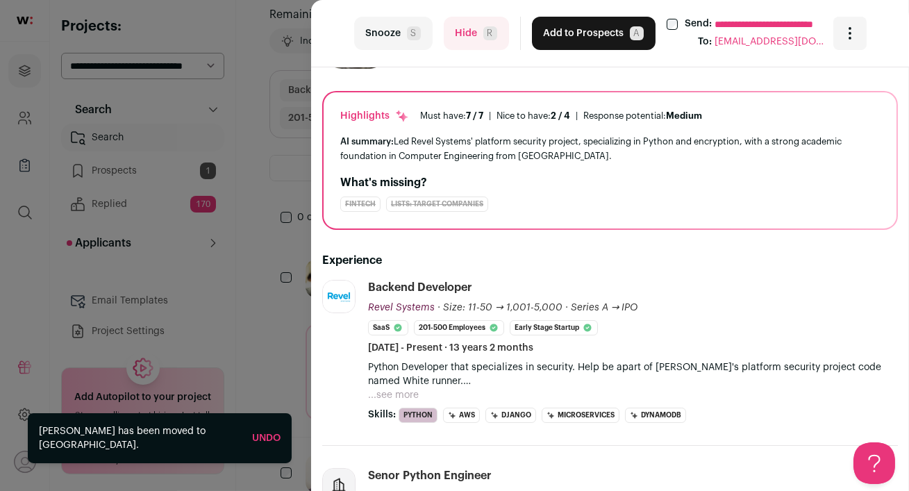
scroll to position [135, 0]
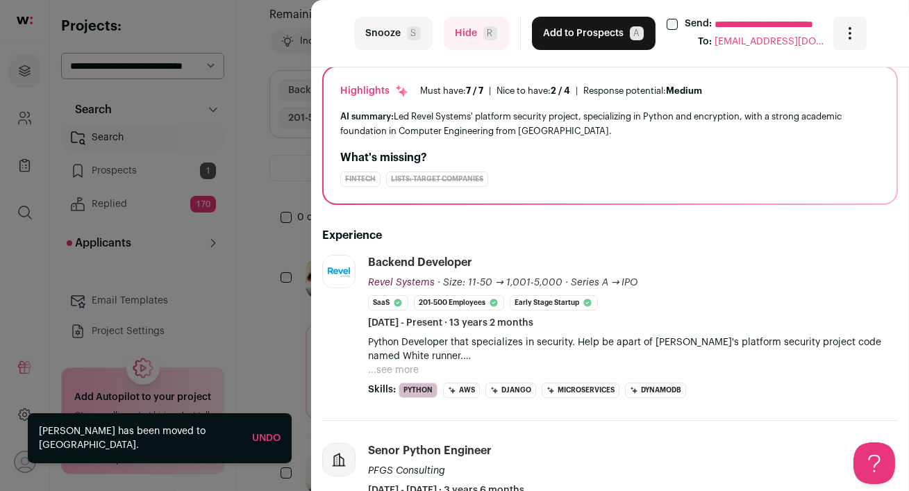
click at [403, 366] on button "...see more" at bounding box center [393, 370] width 51 height 14
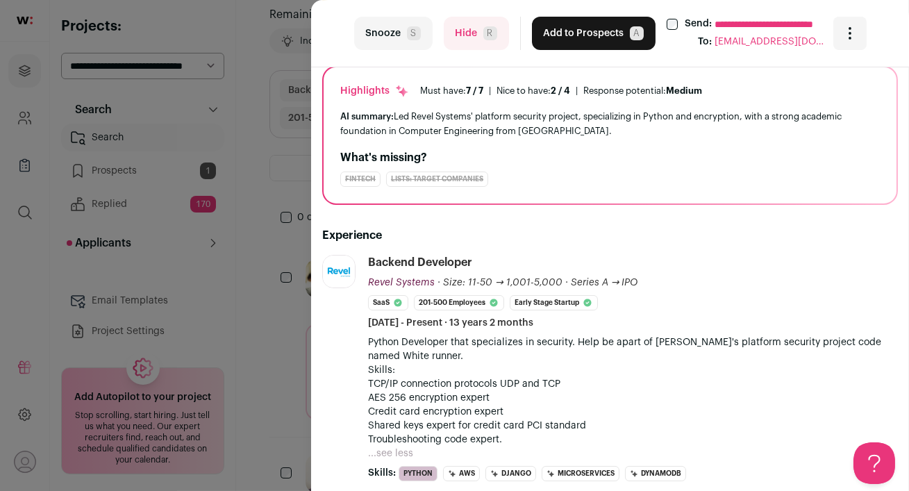
click at [462, 40] on button "Hide R" at bounding box center [476, 33] width 65 height 33
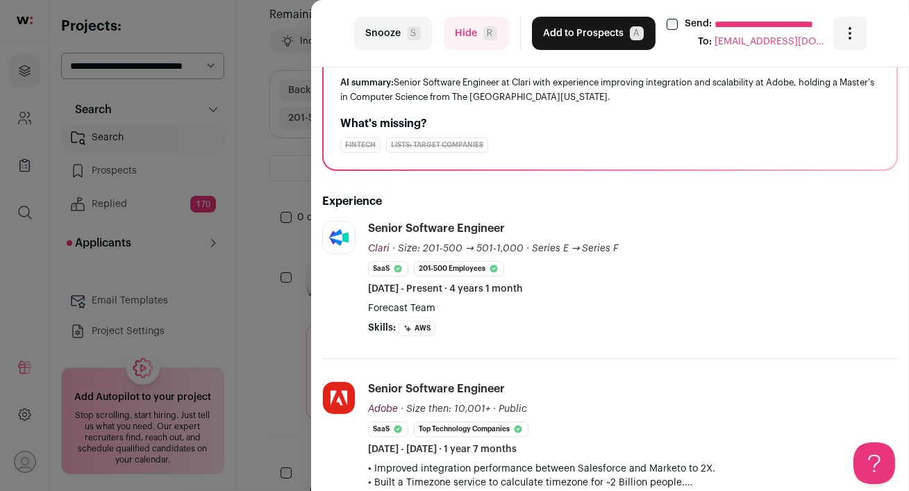
scroll to position [0, 0]
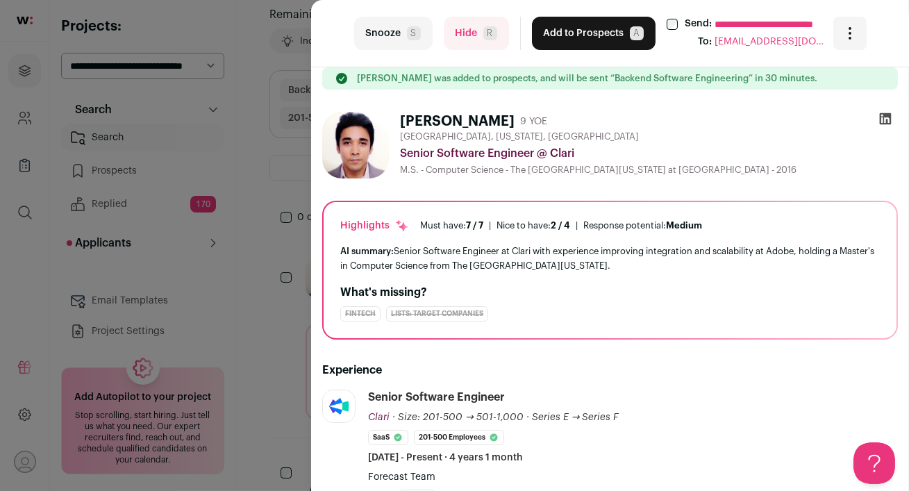
click at [883, 119] on icon at bounding box center [886, 119] width 12 height 12
click at [464, 37] on button "Hide R" at bounding box center [476, 33] width 65 height 33
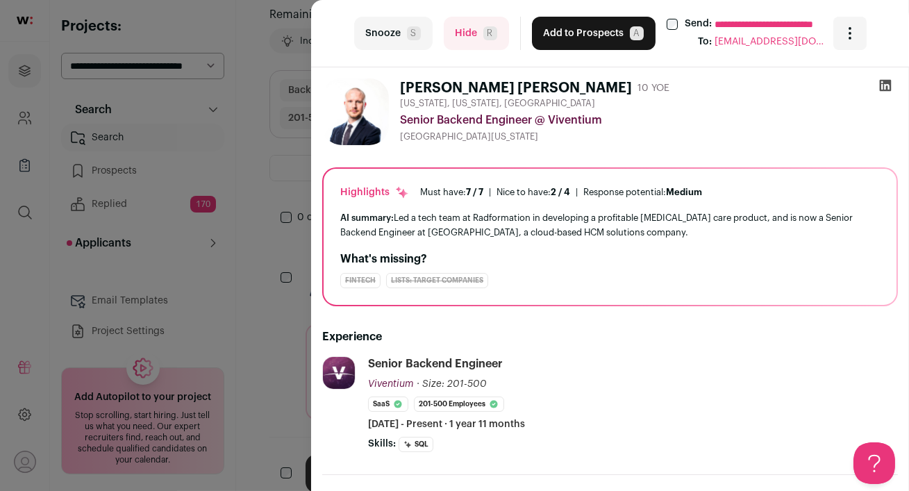
click at [475, 35] on button "Hide R" at bounding box center [476, 33] width 65 height 33
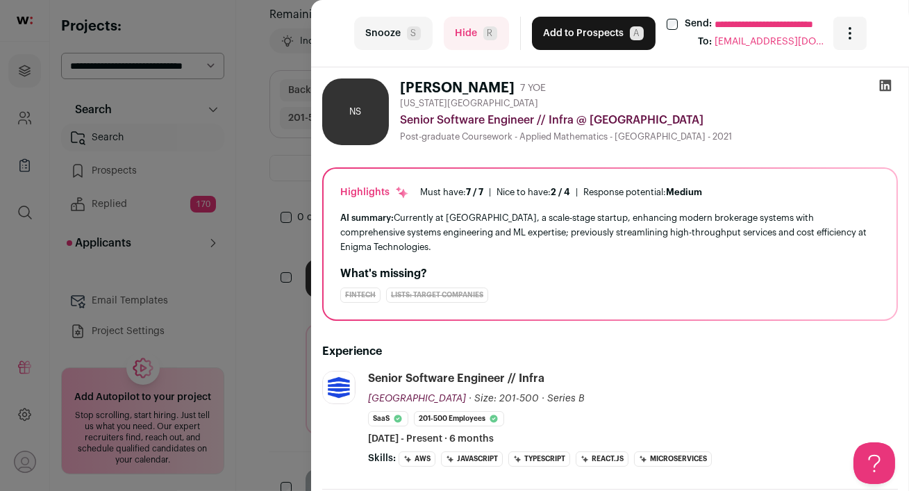
click at [884, 88] on icon at bounding box center [886, 86] width 12 height 12
click at [572, 24] on button "Add to Prospects A" at bounding box center [594, 33] width 124 height 33
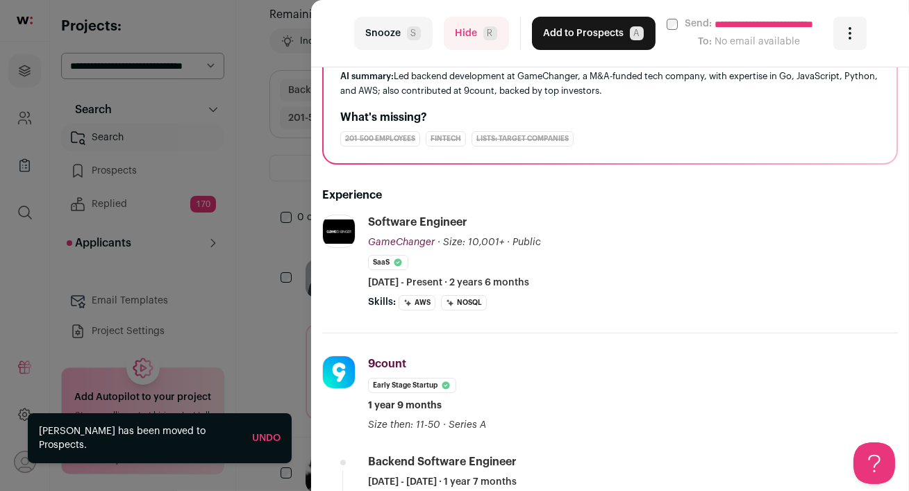
scroll to position [199, 0]
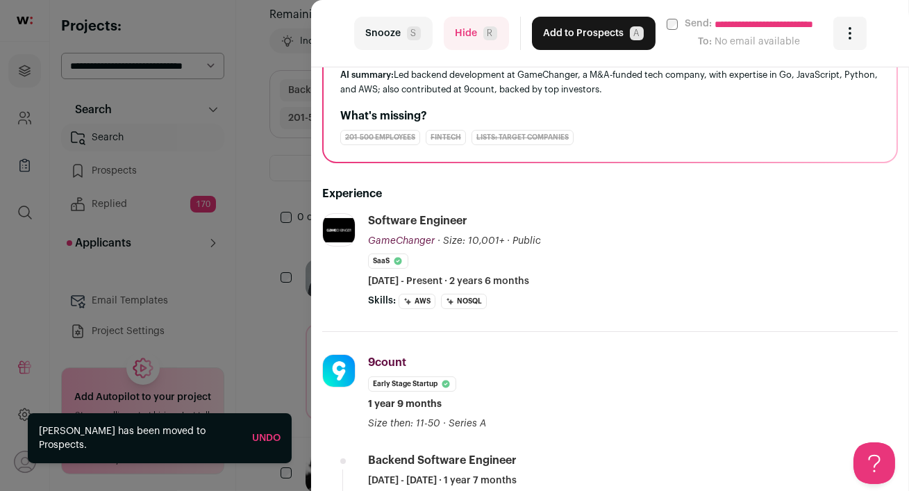
click at [465, 34] on button "Hide R" at bounding box center [476, 33] width 65 height 33
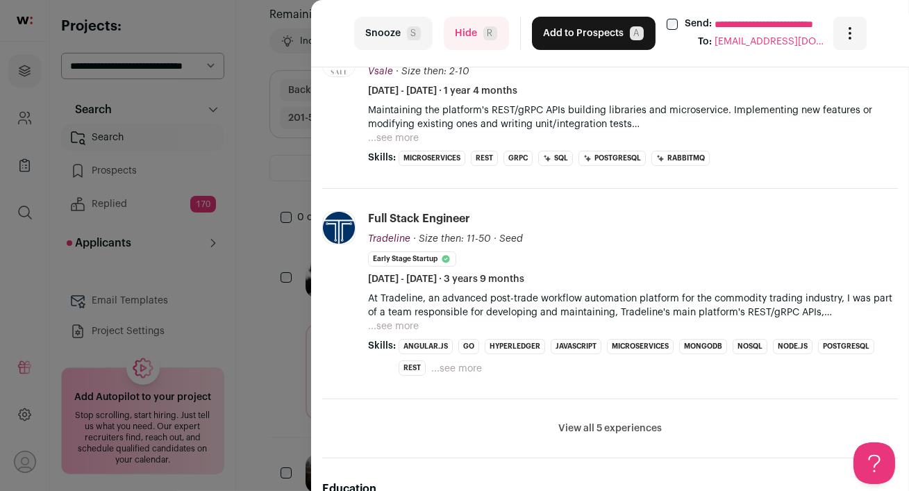
scroll to position [639, 0]
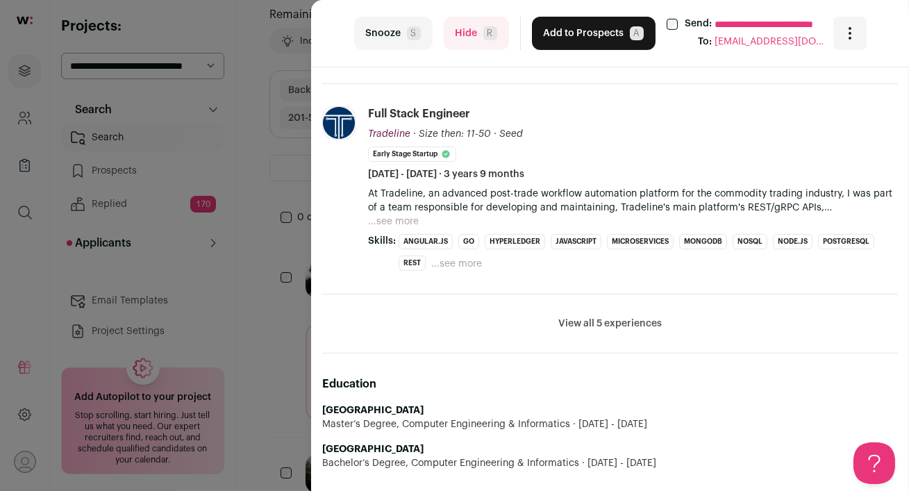
click at [564, 321] on button "View all 5 experiences" at bounding box center [609, 324] width 103 height 14
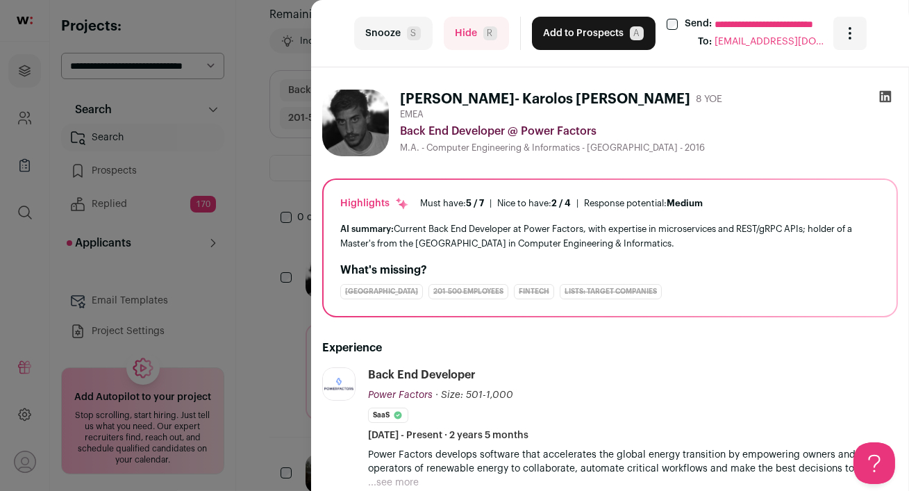
scroll to position [0, 0]
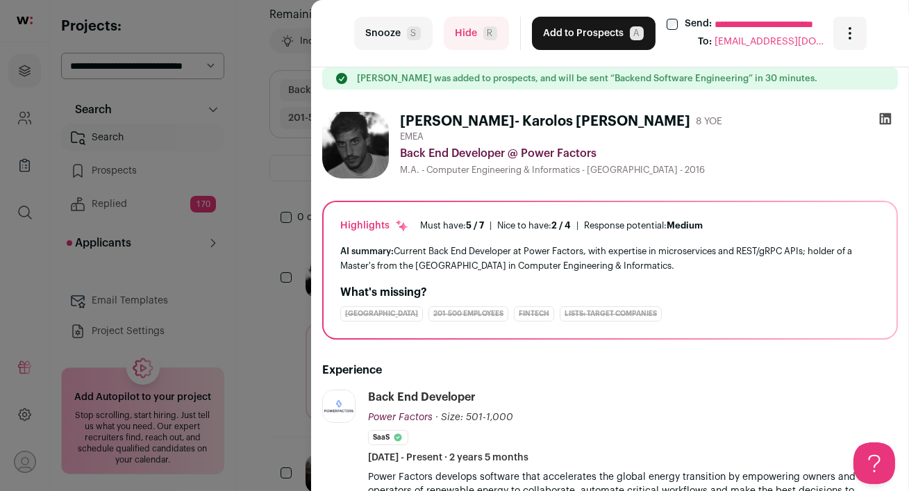
click at [878, 117] on icon at bounding box center [885, 119] width 14 height 14
click at [458, 35] on button "Hide R" at bounding box center [476, 33] width 65 height 33
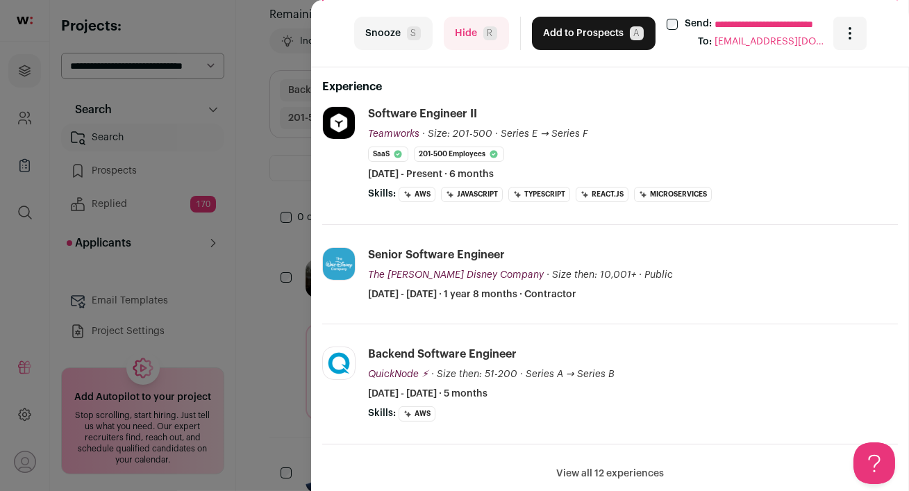
scroll to position [250, 0]
click at [474, 26] on button "Hide R" at bounding box center [476, 33] width 65 height 33
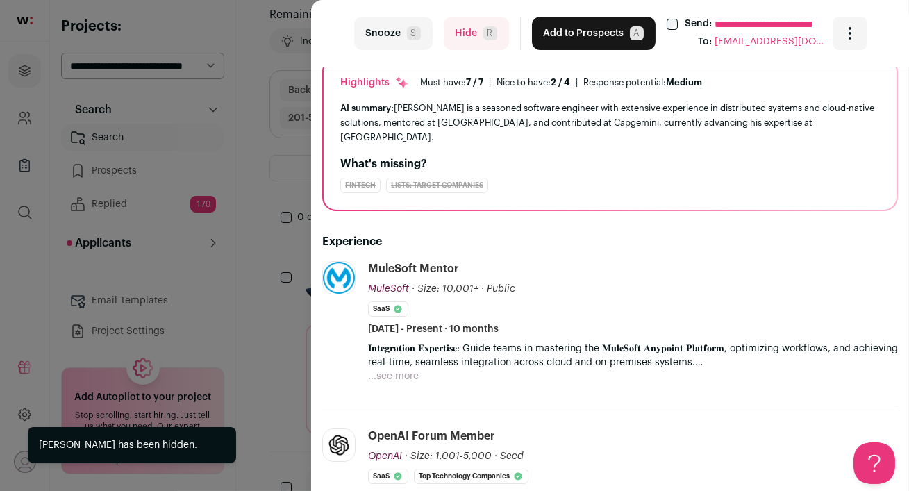
scroll to position [125, 0]
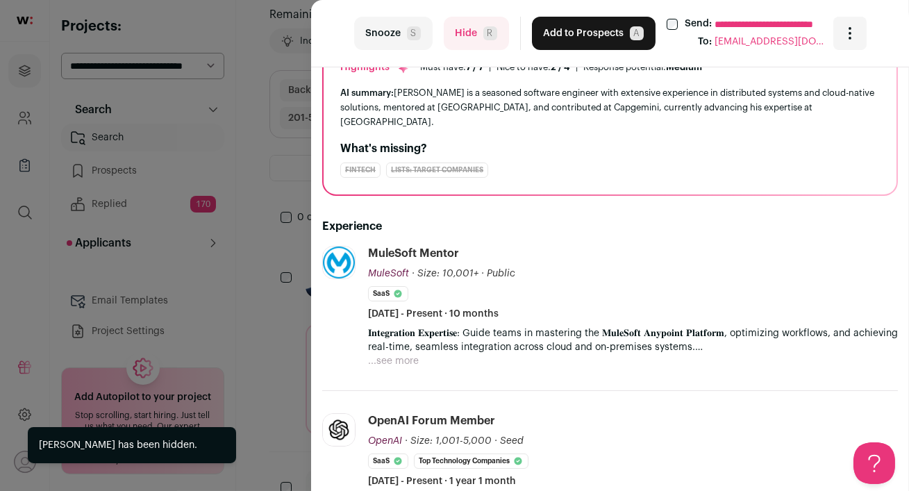
click at [260, 344] on div "**********" at bounding box center [454, 245] width 909 height 491
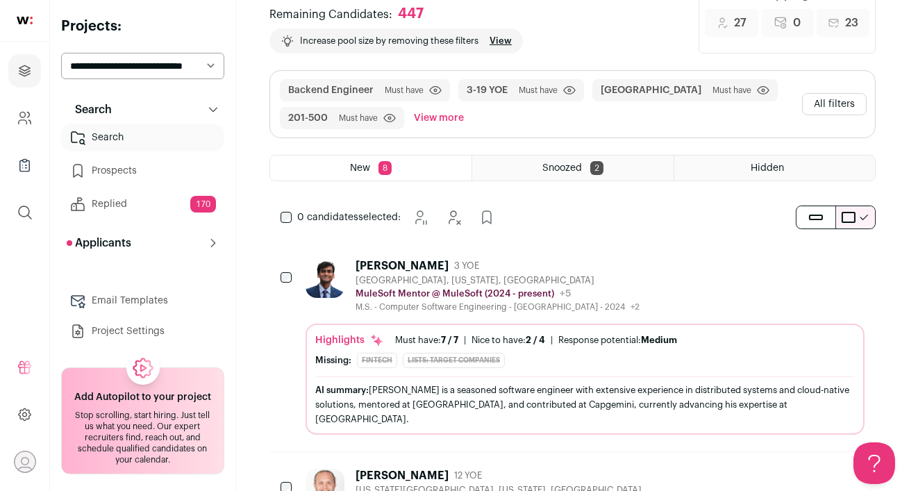
click at [612, 269] on div "Aditya Prakash 3 YOE" at bounding box center [498, 266] width 284 height 14
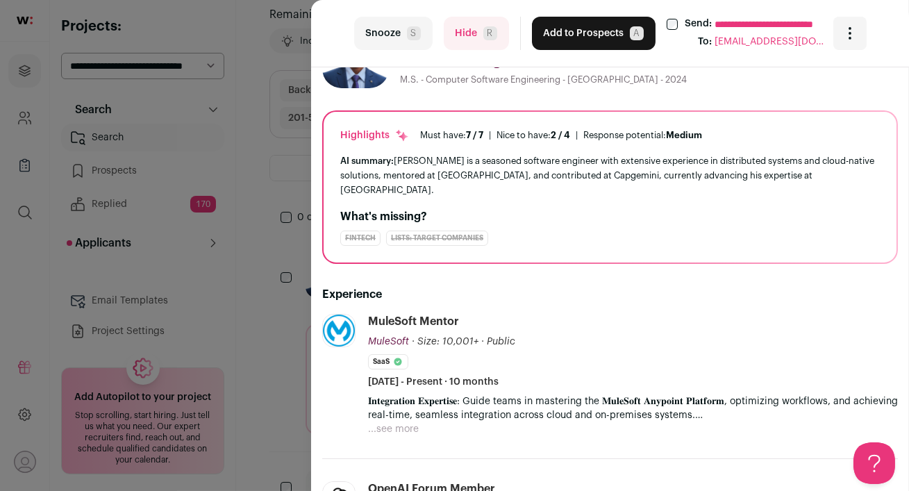
scroll to position [163, 0]
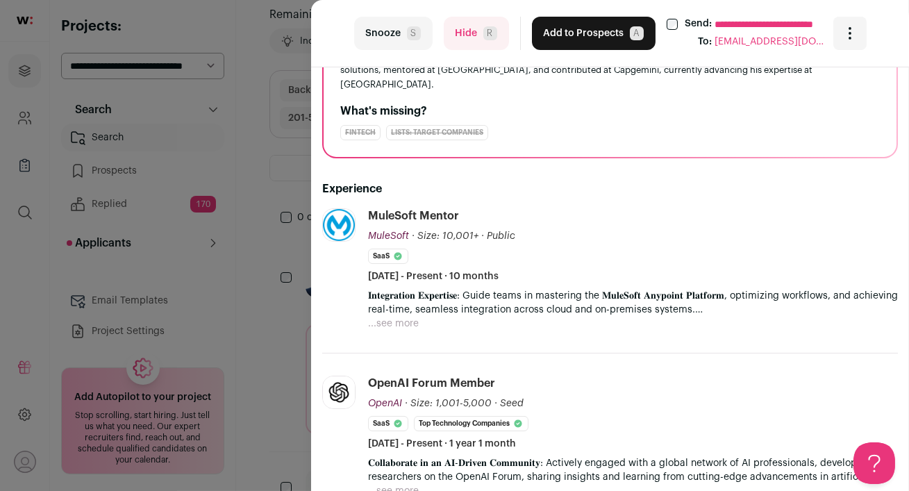
click at [468, 34] on button "Hide R" at bounding box center [476, 33] width 65 height 33
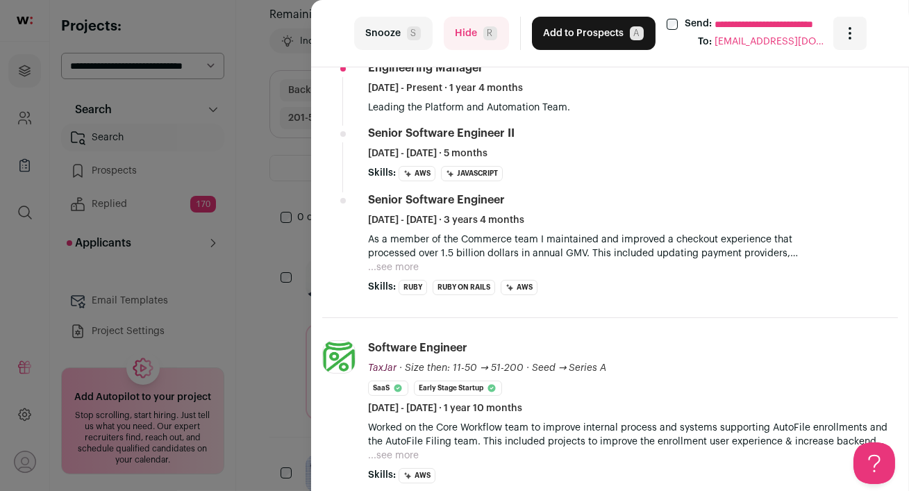
scroll to position [399, 0]
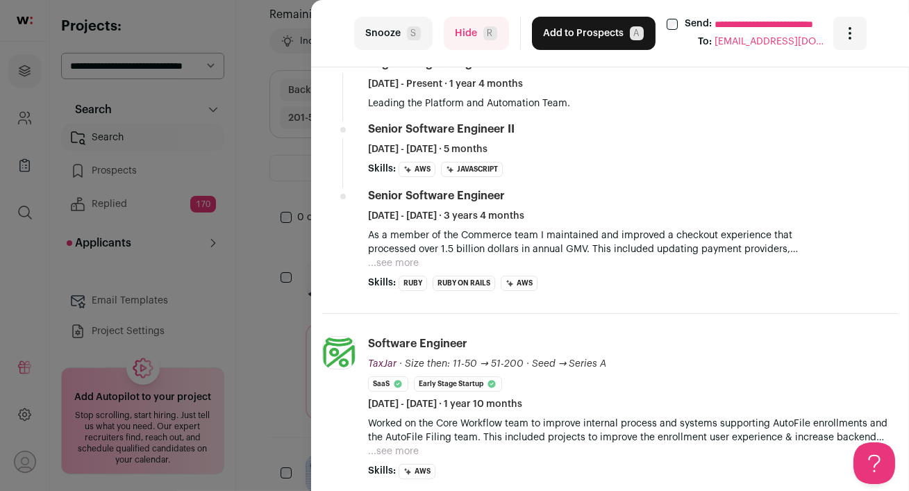
click at [458, 35] on button "Hide R" at bounding box center [476, 33] width 65 height 33
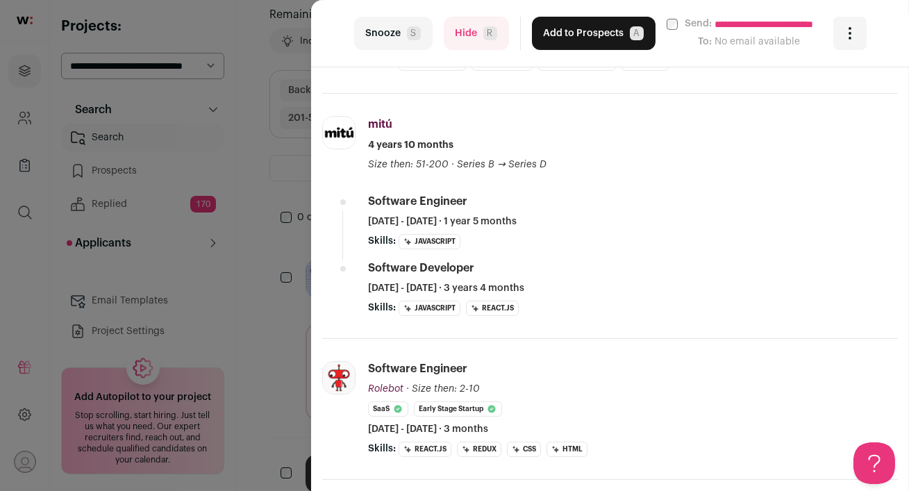
scroll to position [406, 0]
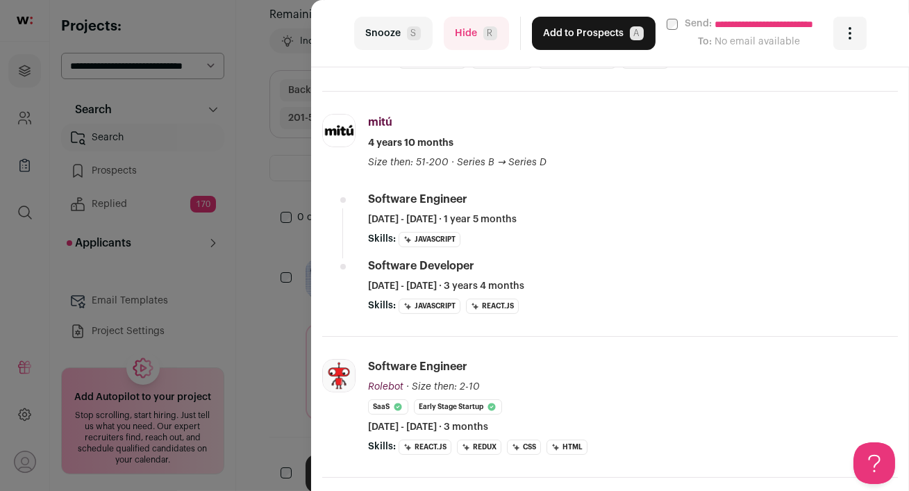
click at [460, 31] on button "Hide R" at bounding box center [476, 33] width 65 height 33
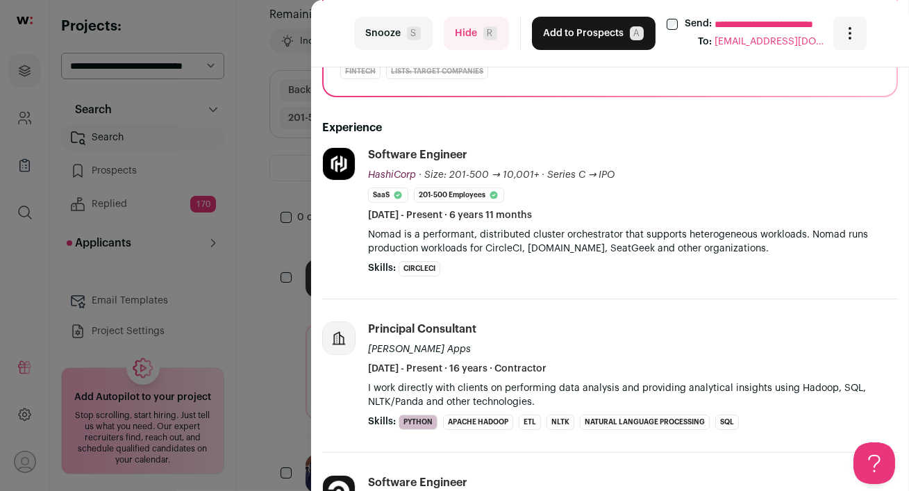
scroll to position [215, 0]
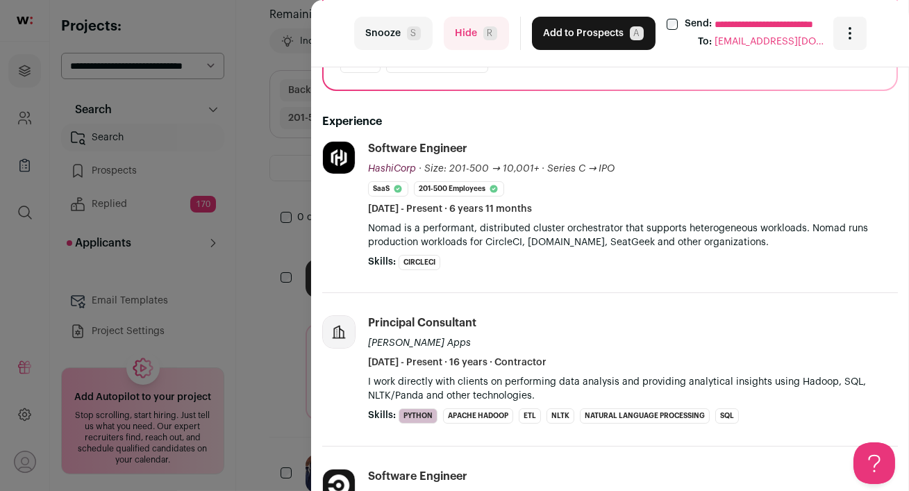
click at [263, 233] on div "**********" at bounding box center [454, 245] width 909 height 491
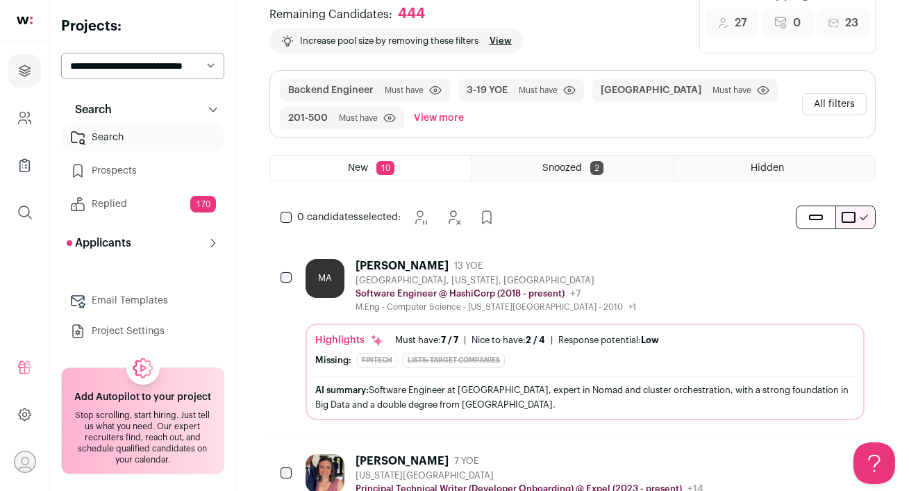
click at [561, 267] on div "Mahmood Ali 13 YOE" at bounding box center [496, 266] width 281 height 14
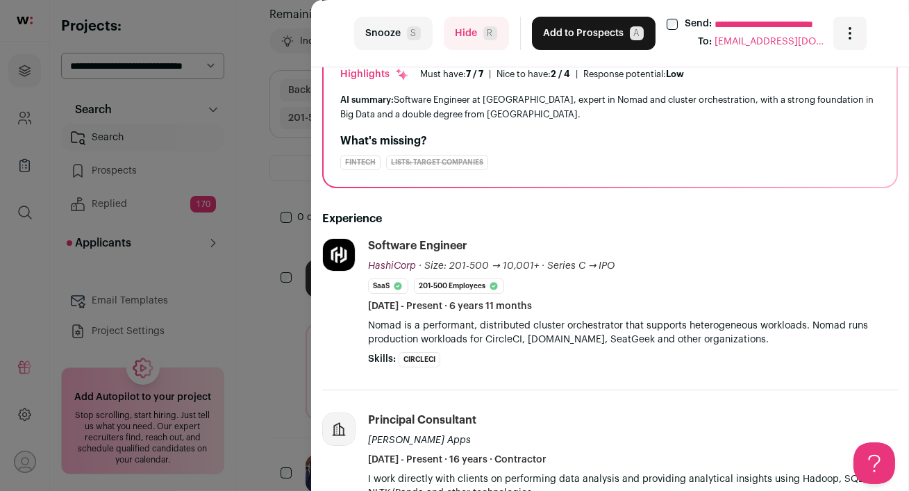
scroll to position [172, 0]
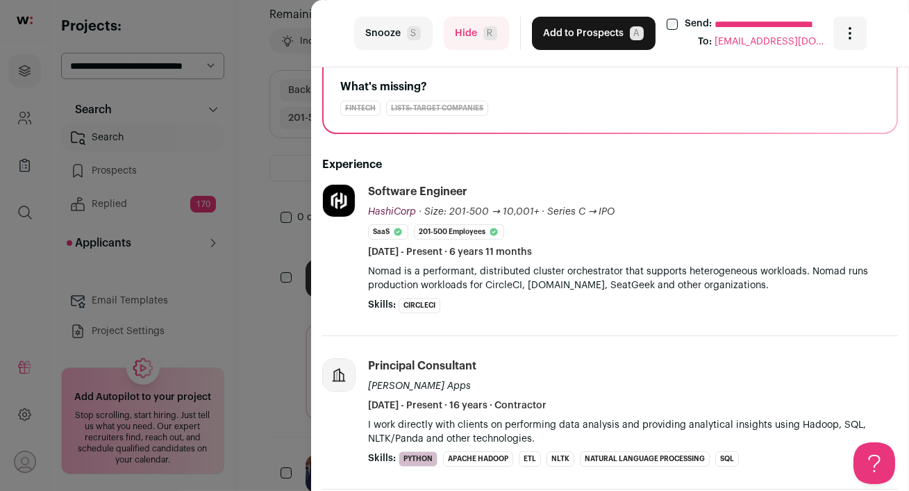
click at [468, 29] on button "Hide R" at bounding box center [476, 33] width 65 height 33
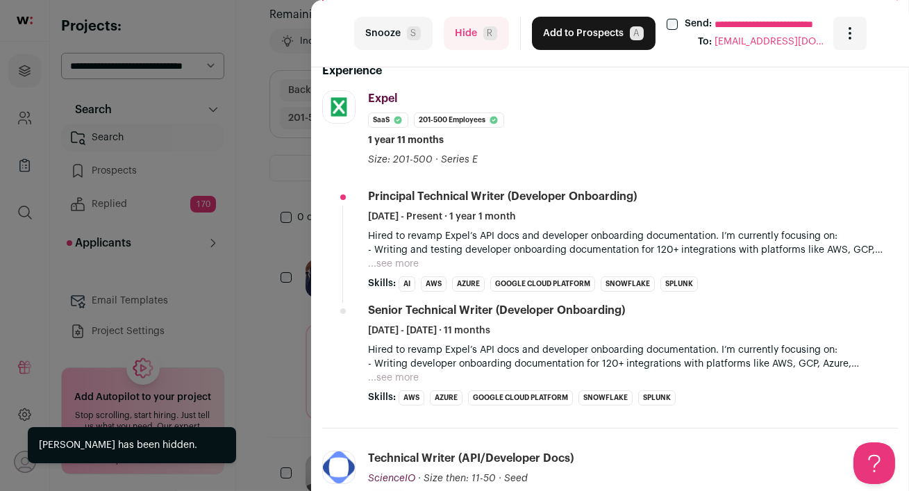
scroll to position [294, 0]
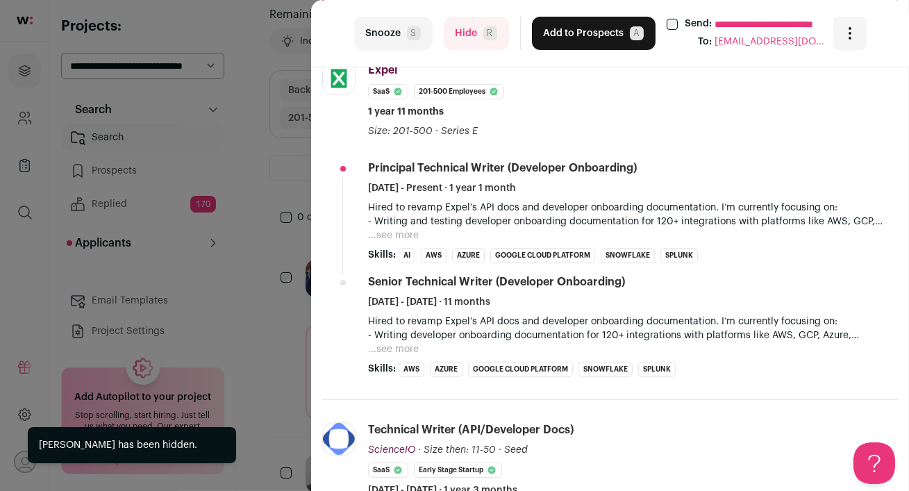
click at [388, 238] on button "...see more" at bounding box center [393, 235] width 51 height 14
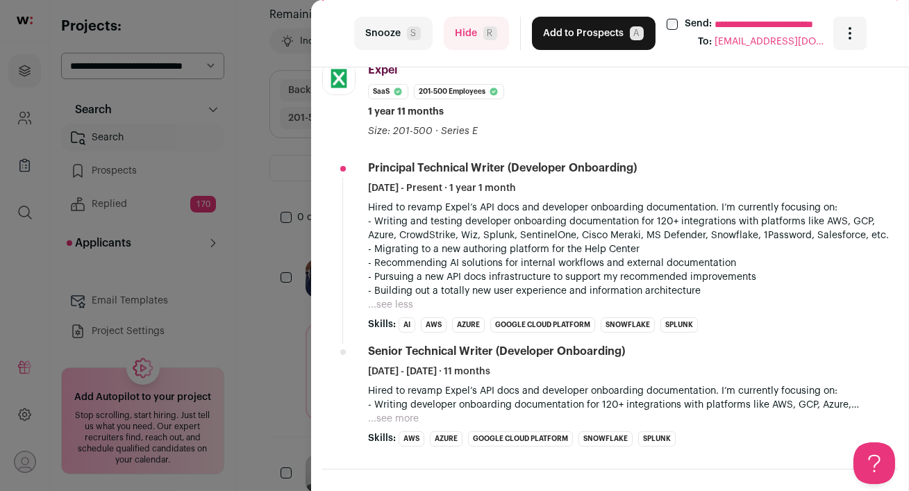
click at [404, 417] on button "...see more" at bounding box center [393, 419] width 51 height 14
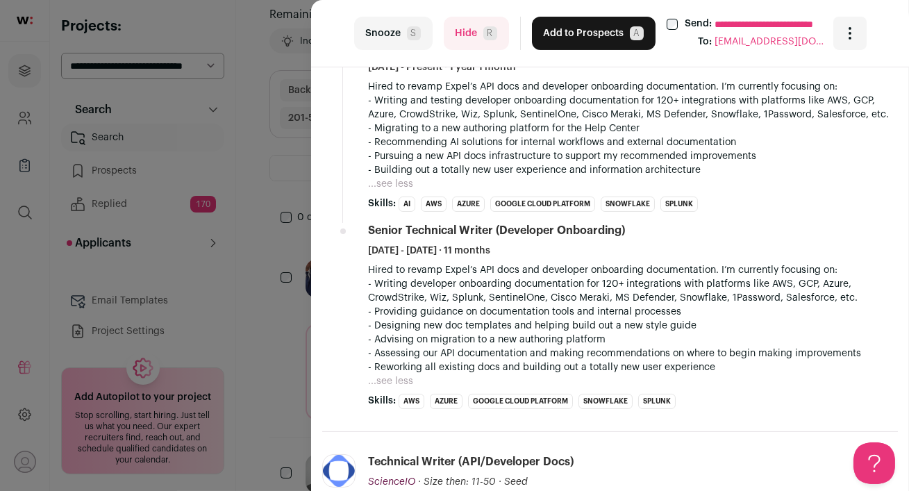
scroll to position [0, 0]
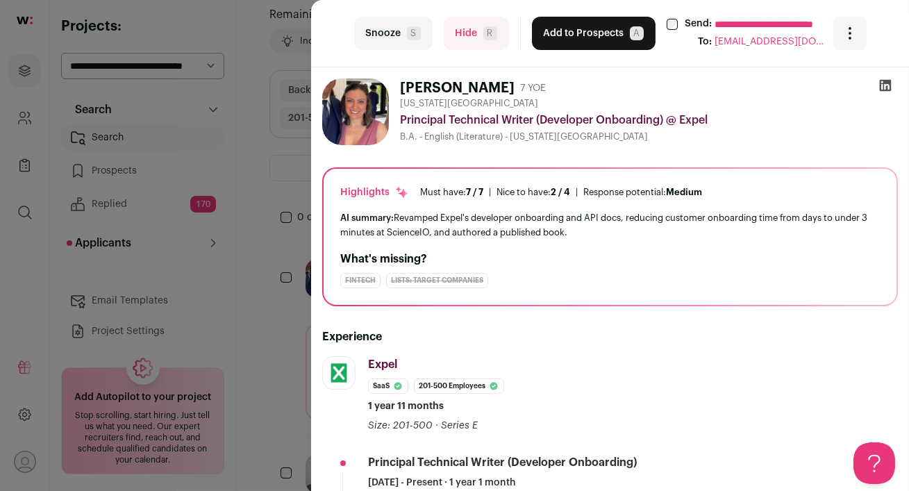
click at [469, 33] on button "Hide R" at bounding box center [476, 33] width 65 height 33
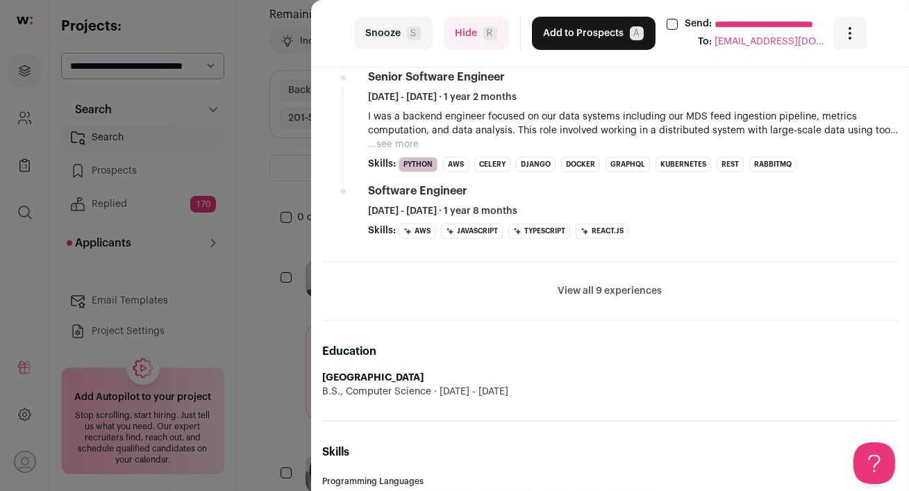
scroll to position [1085, 0]
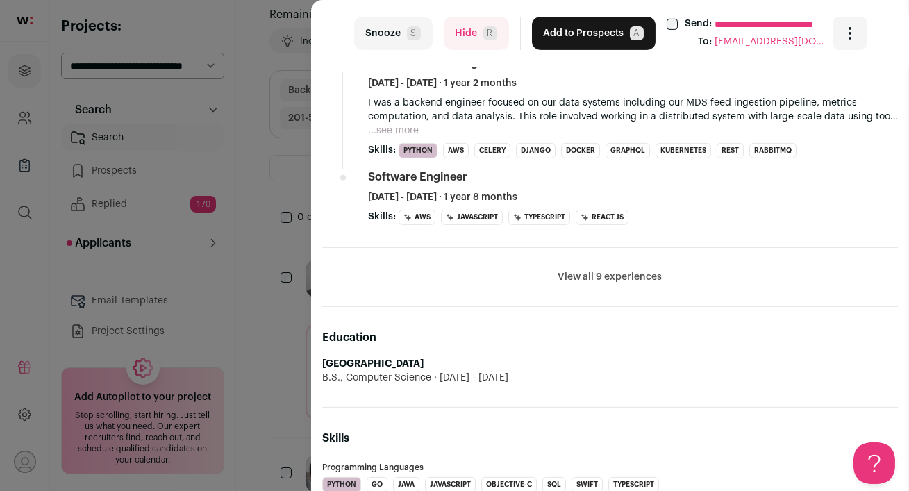
click at [622, 274] on button "View all 9 experiences" at bounding box center [610, 277] width 104 height 14
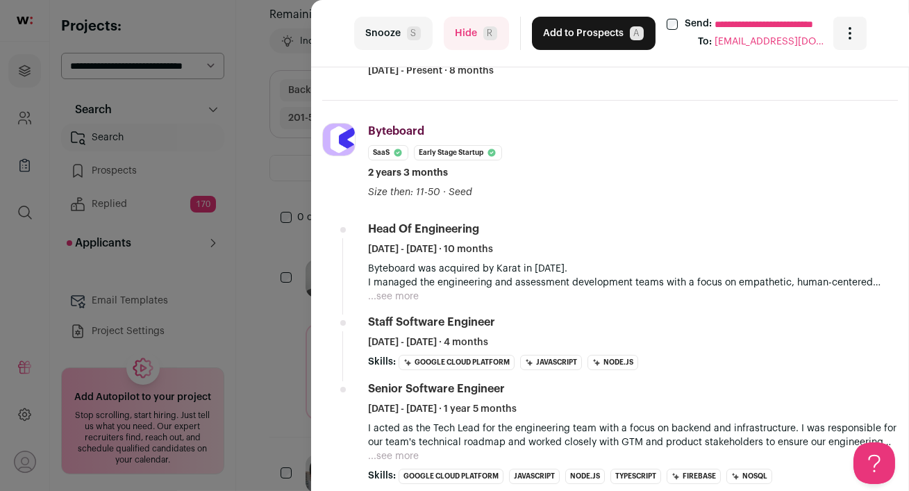
scroll to position [0, 0]
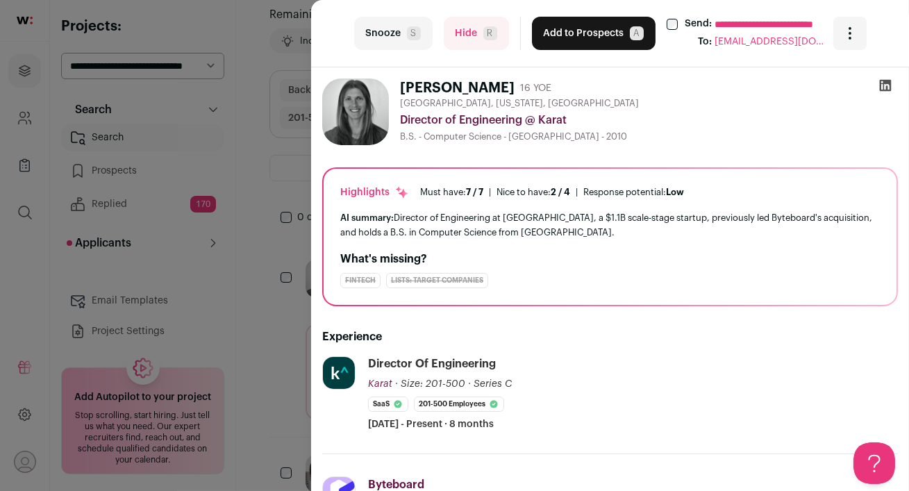
click at [885, 85] on icon at bounding box center [885, 85] width 14 height 14
click at [560, 40] on button "Add to Prospects A" at bounding box center [594, 33] width 124 height 33
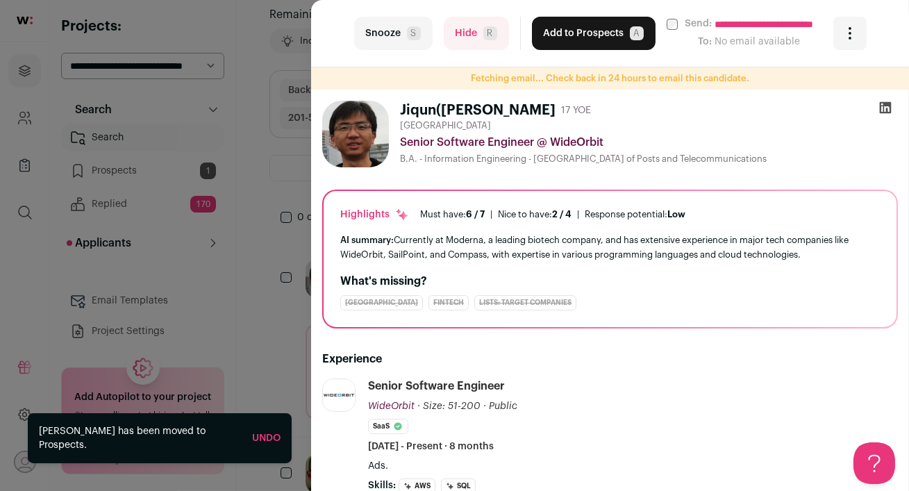
click at [124, 174] on div "**********" at bounding box center [454, 245] width 909 height 491
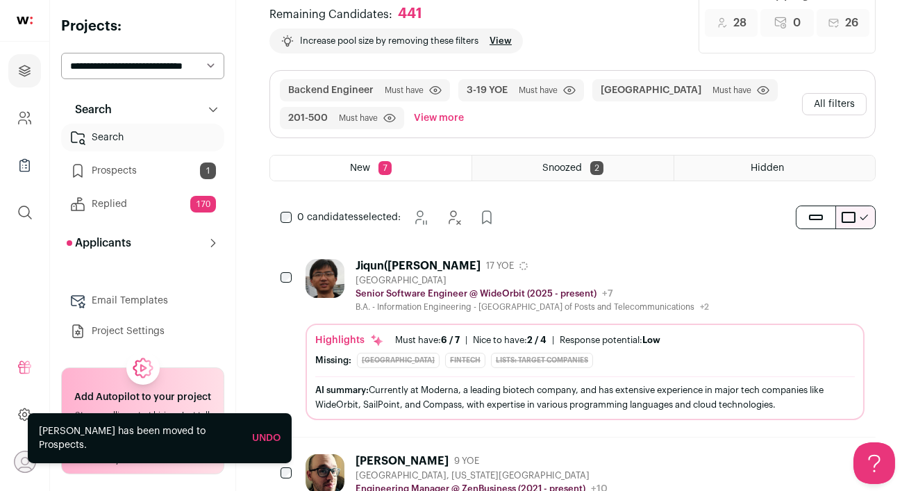
click at [124, 174] on link "Prospects 1" at bounding box center [142, 171] width 163 height 28
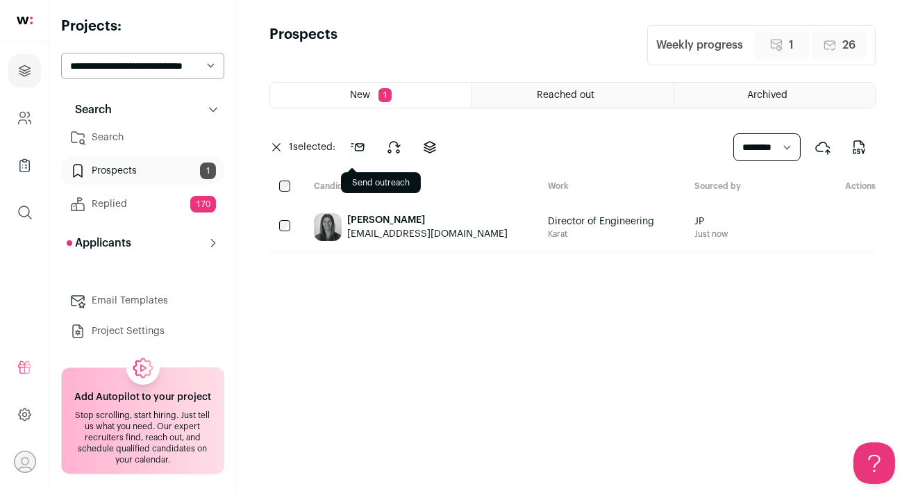
click at [359, 148] on icon at bounding box center [357, 147] width 17 height 17
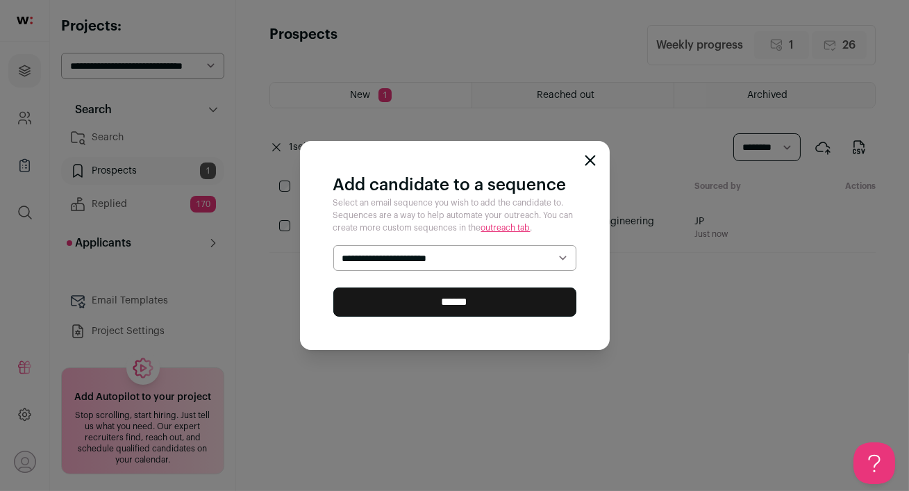
click at [411, 256] on select "**********" at bounding box center [454, 258] width 243 height 26
click at [590, 159] on icon "Close modal" at bounding box center [589, 160] width 9 height 9
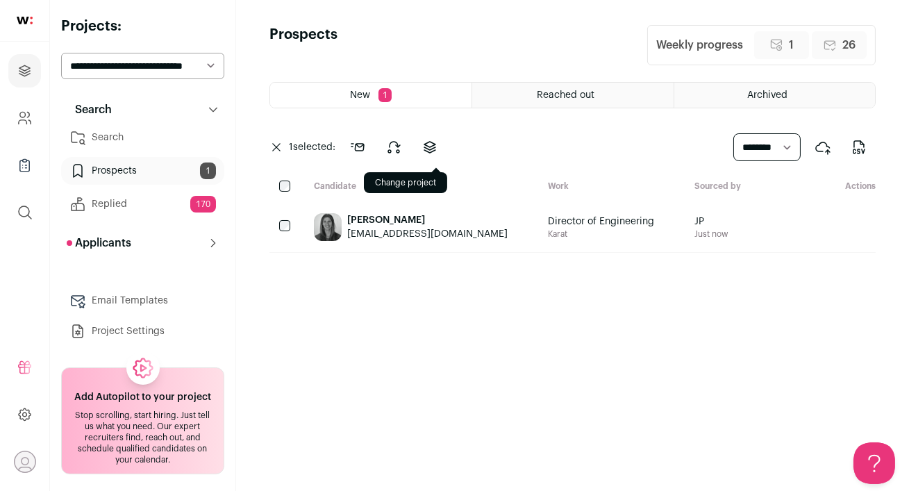
click at [434, 148] on icon at bounding box center [429, 147] width 11 height 11
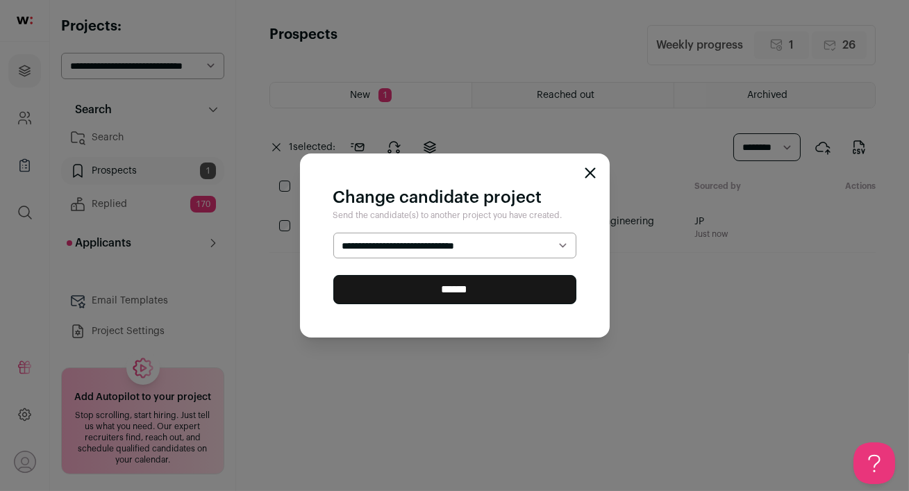
click at [423, 250] on select "**********" at bounding box center [454, 246] width 243 height 26
select select "*****"
click at [438, 292] on input "******" at bounding box center [454, 289] width 243 height 29
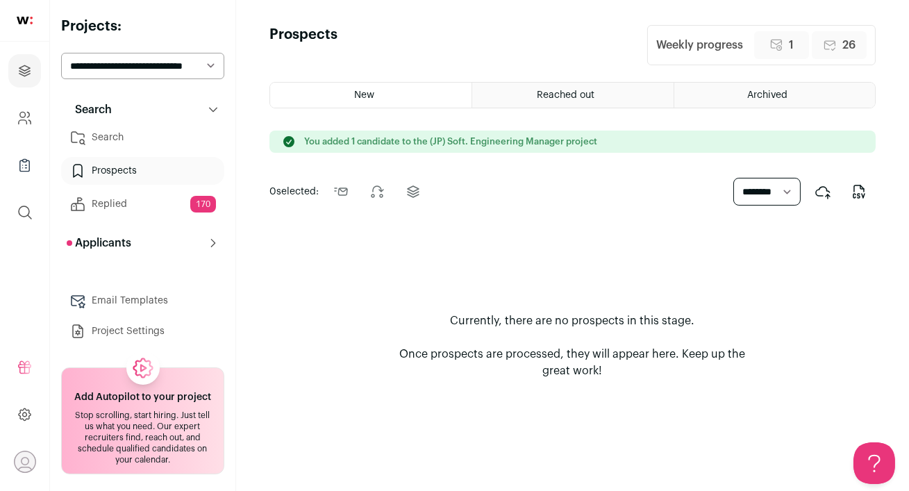
click at [115, 80] on div "**********" at bounding box center [142, 181] width 163 height 328
click at [131, 71] on select "**********" at bounding box center [142, 66] width 163 height 26
select select "*****"
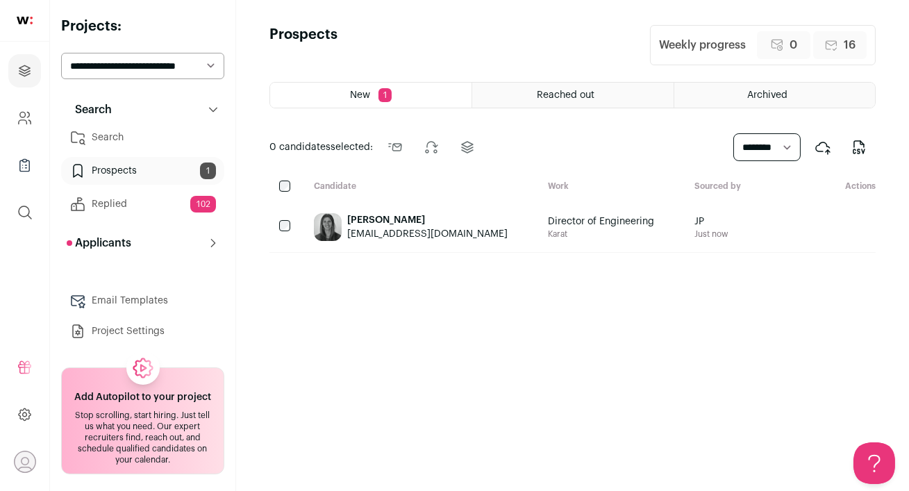
click at [440, 220] on div "Heather Buletti" at bounding box center [427, 220] width 160 height 14
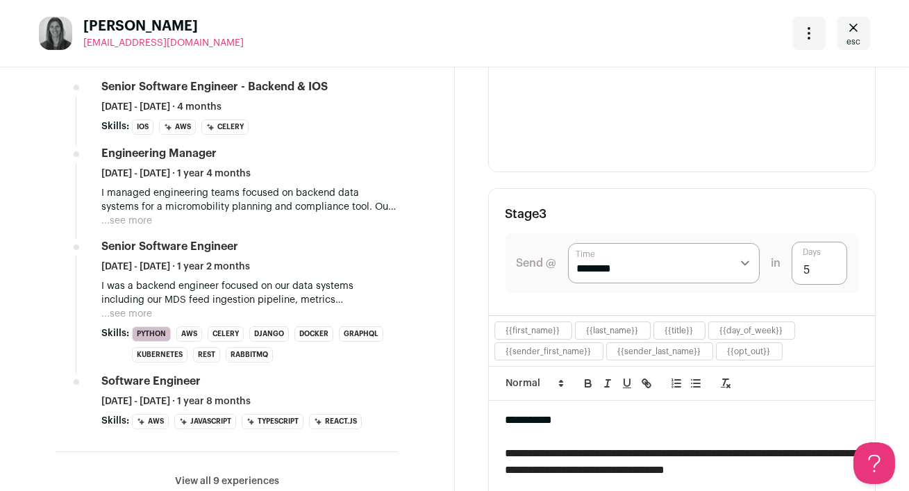
scroll to position [1050, 0]
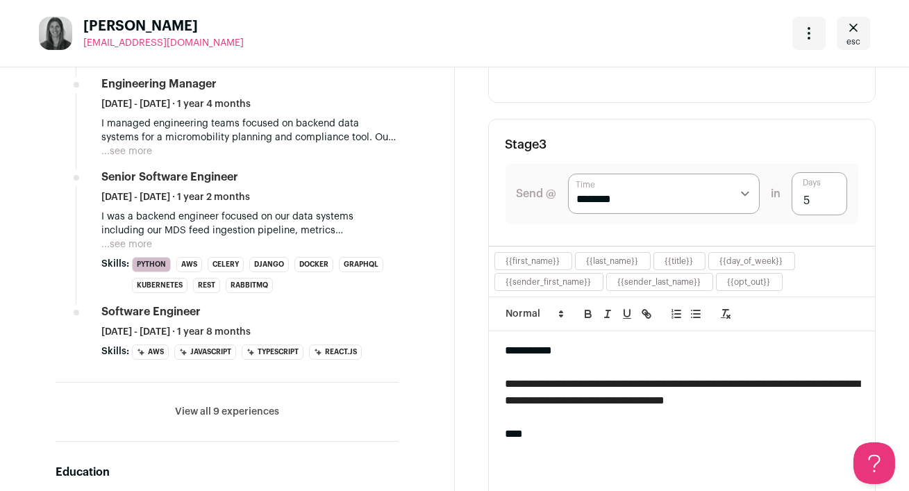
click at [265, 417] on button "View all 9 experiences" at bounding box center [227, 412] width 104 height 14
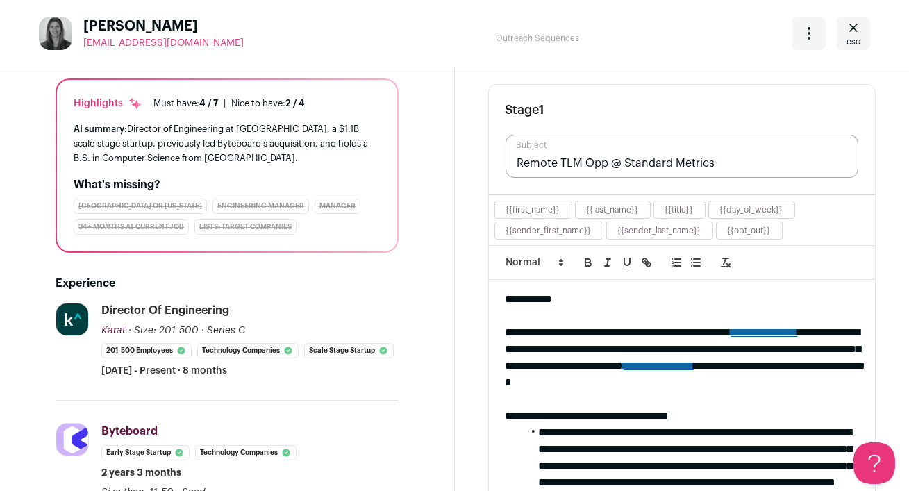
scroll to position [0, 0]
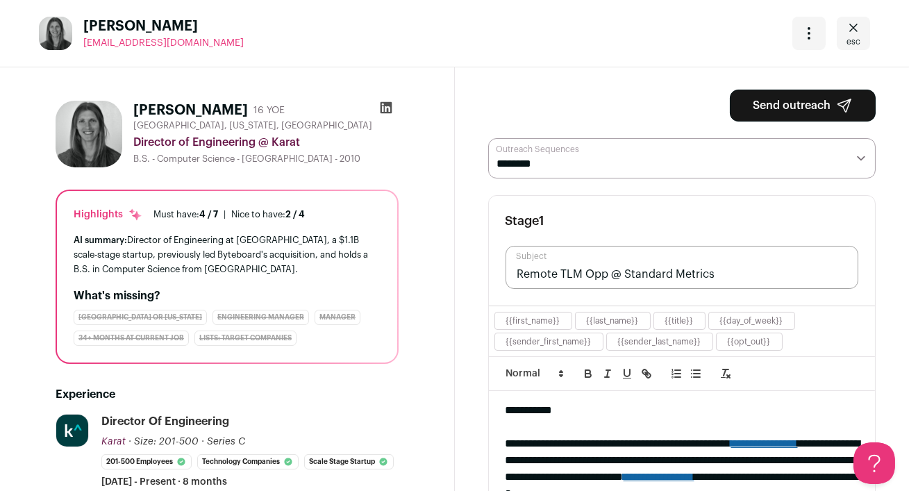
click at [792, 114] on button "Send outreach" at bounding box center [803, 106] width 146 height 32
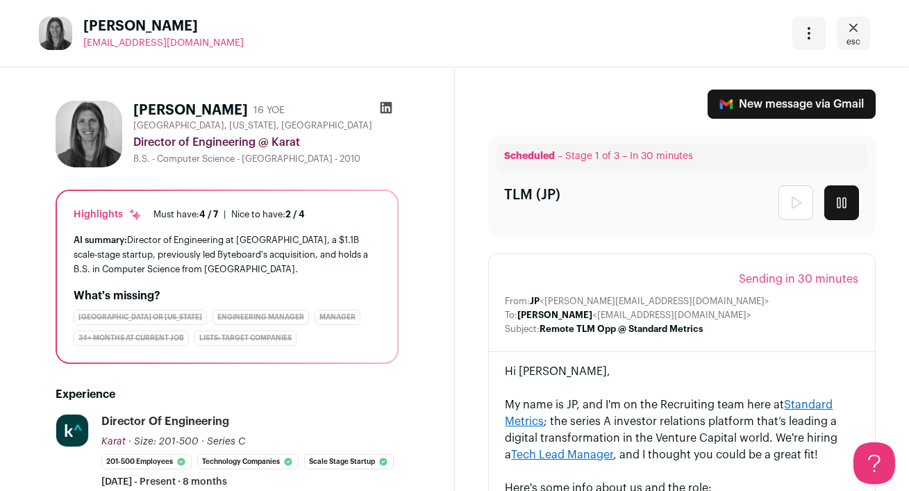
click at [863, 35] on link "esc" at bounding box center [853, 33] width 33 height 33
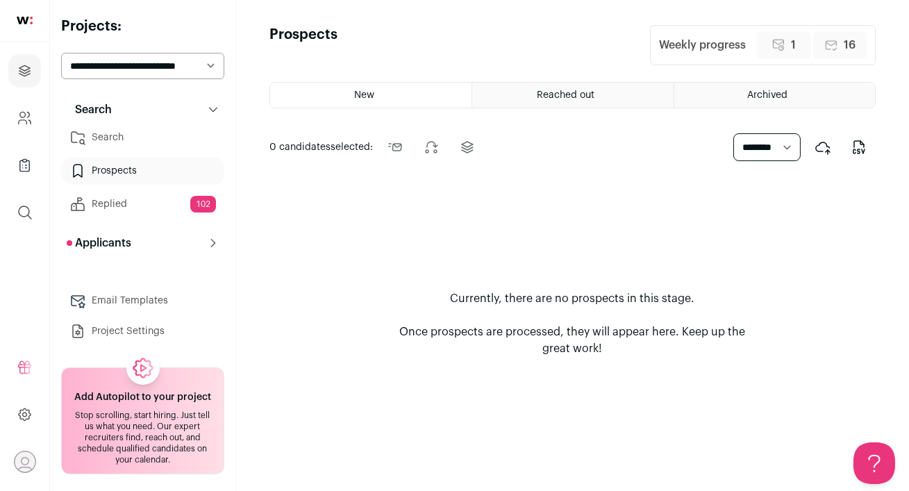
click at [152, 73] on select "**********" at bounding box center [142, 66] width 163 height 26
select select "*****"
click at [148, 142] on link "Search" at bounding box center [142, 138] width 163 height 28
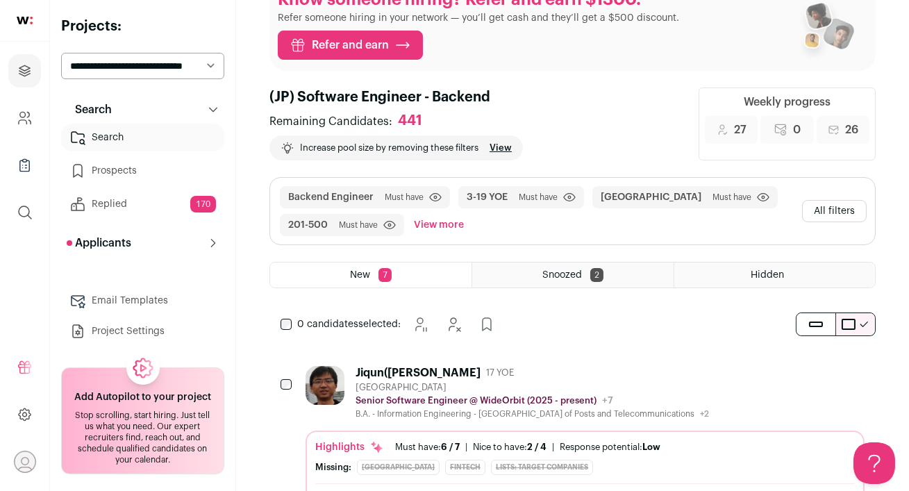
scroll to position [103, 0]
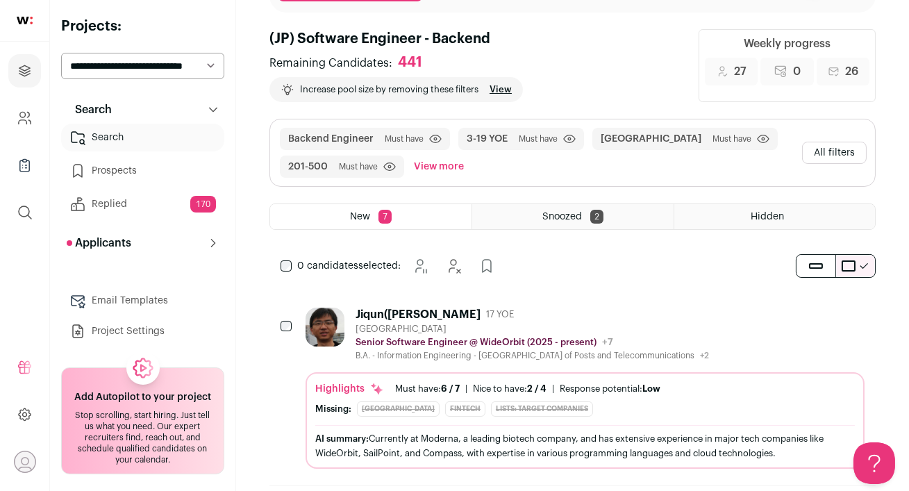
click at [539, 311] on div "Jiqun([PERSON_NAME] 17 YOE" at bounding box center [532, 315] width 353 height 14
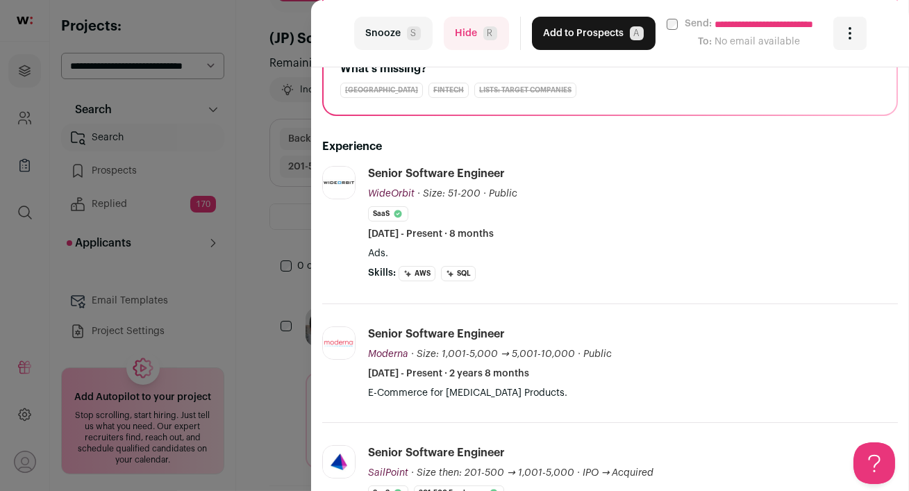
scroll to position [258, 0]
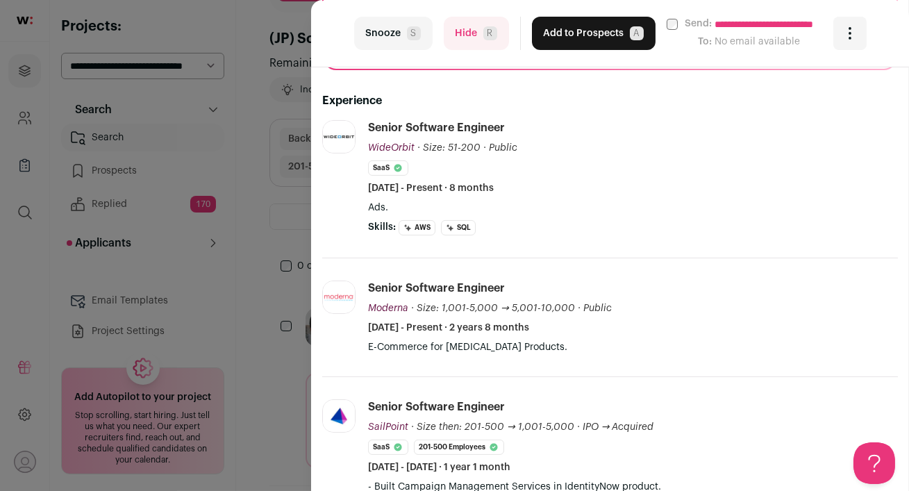
click at [467, 35] on button "Hide R" at bounding box center [476, 33] width 65 height 33
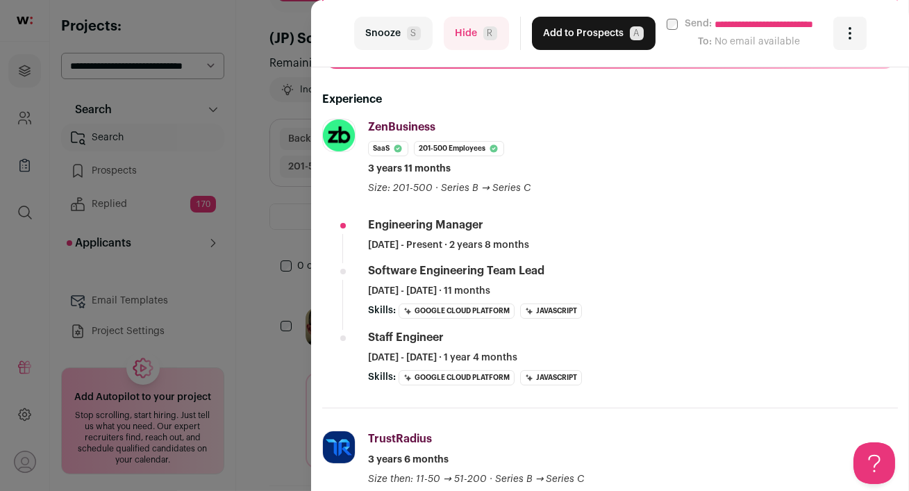
scroll to position [287, 0]
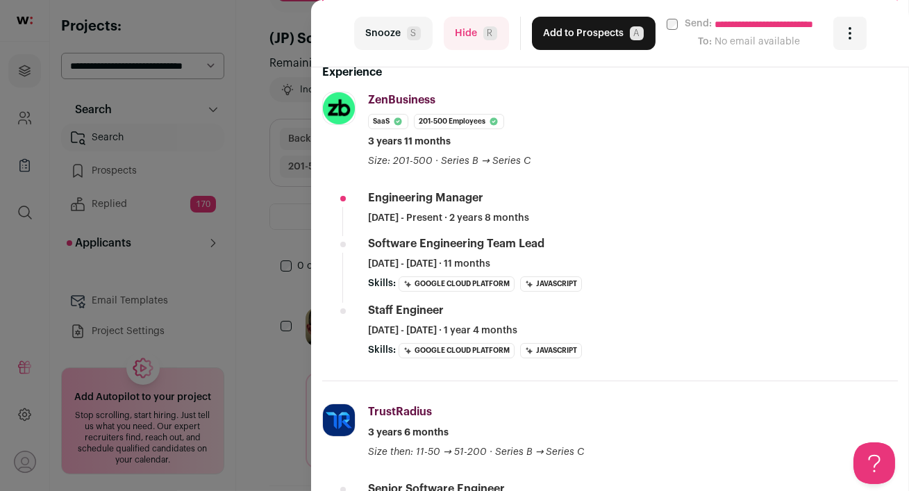
click at [477, 37] on button "Hide R" at bounding box center [476, 33] width 65 height 33
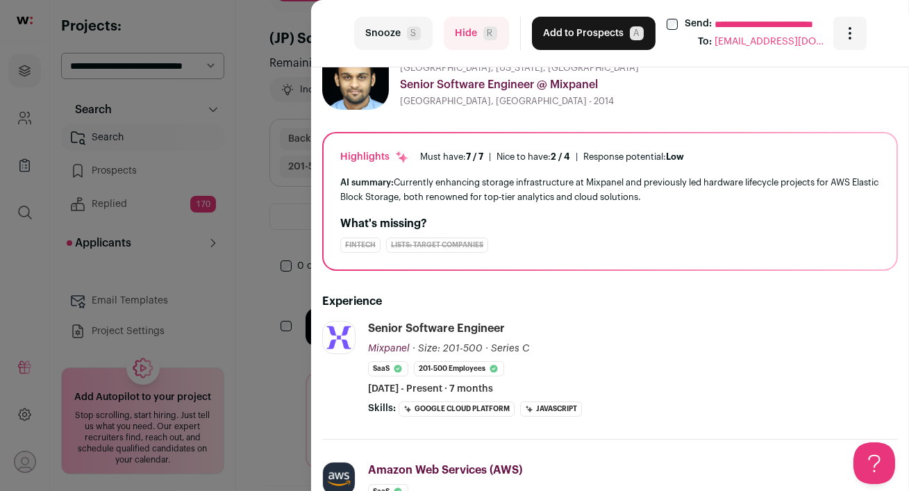
scroll to position [0, 0]
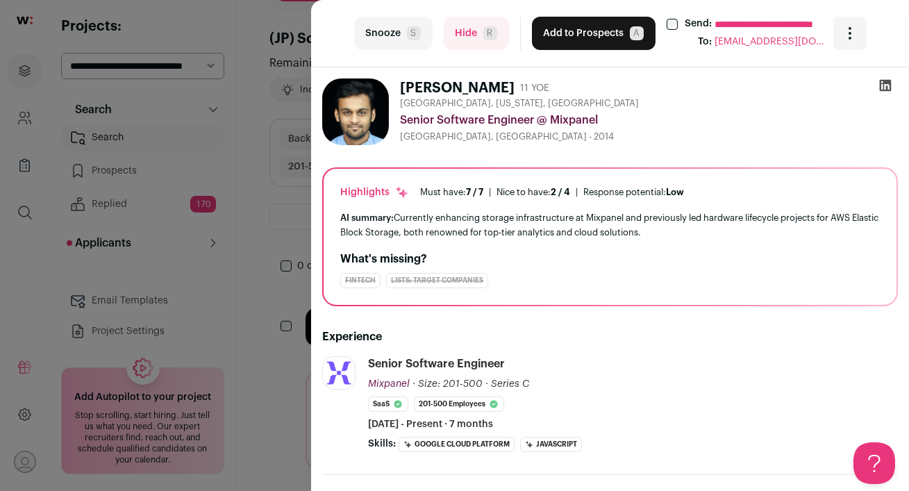
click at [884, 83] on icon at bounding box center [886, 86] width 12 height 12
click at [568, 33] on button "Add to Prospects A" at bounding box center [594, 33] width 124 height 33
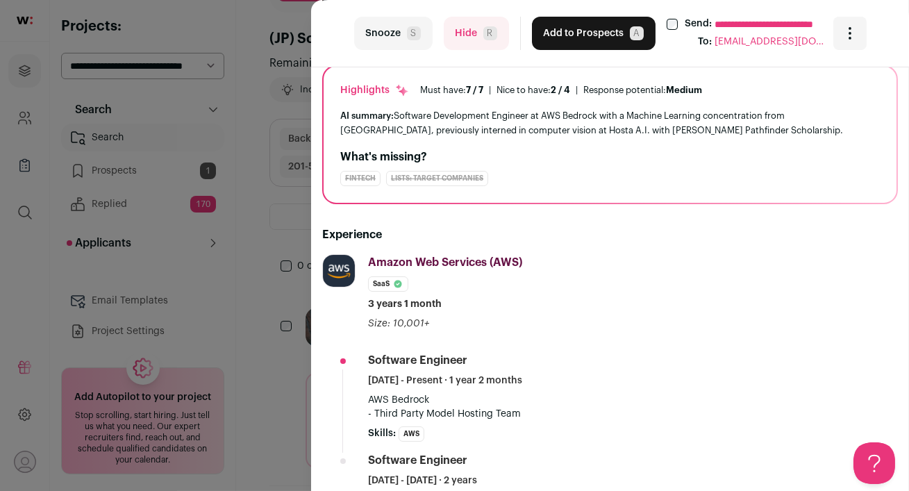
scroll to position [354, 0]
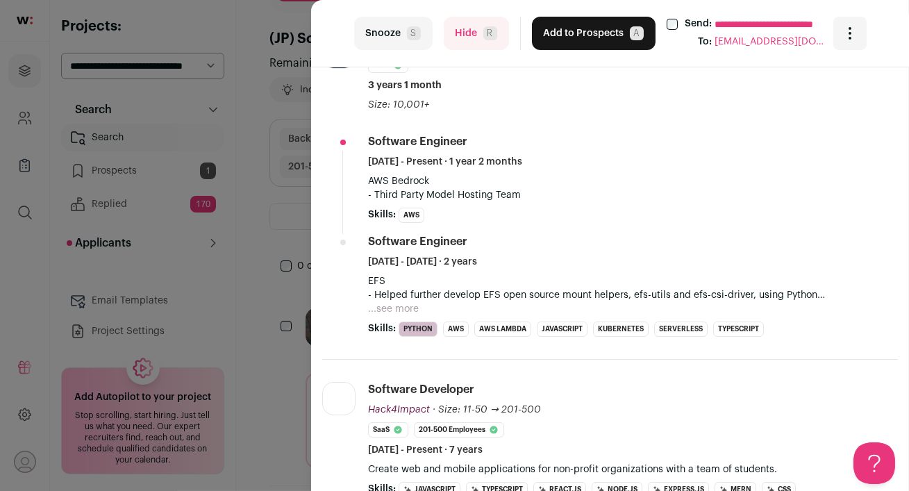
click at [465, 26] on button "Hide R" at bounding box center [476, 33] width 65 height 33
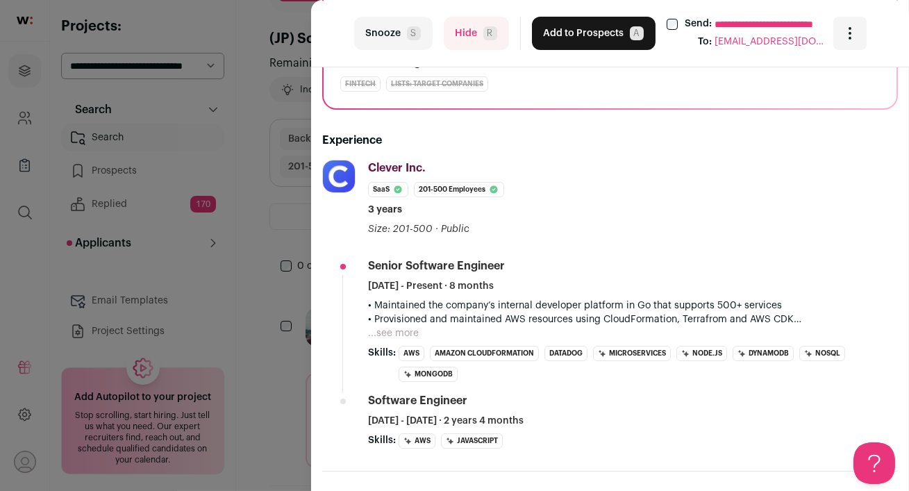
scroll to position [299, 0]
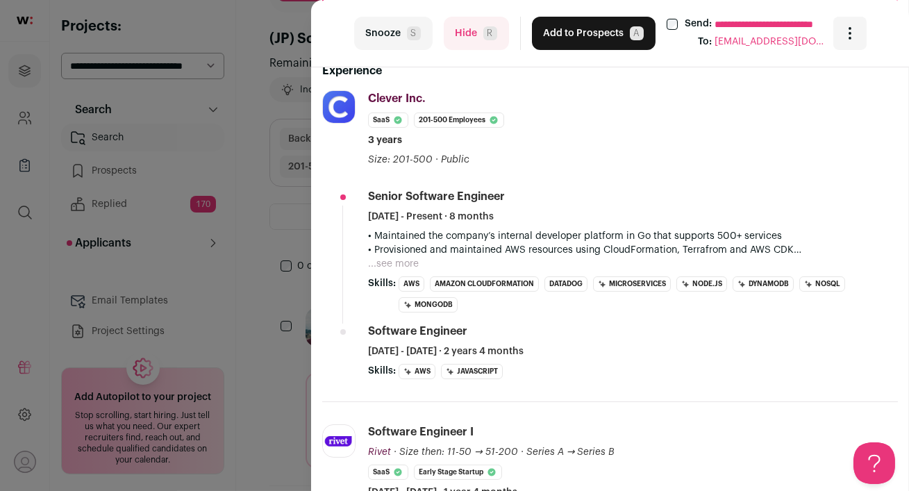
click at [472, 33] on button "Hide R" at bounding box center [476, 33] width 65 height 33
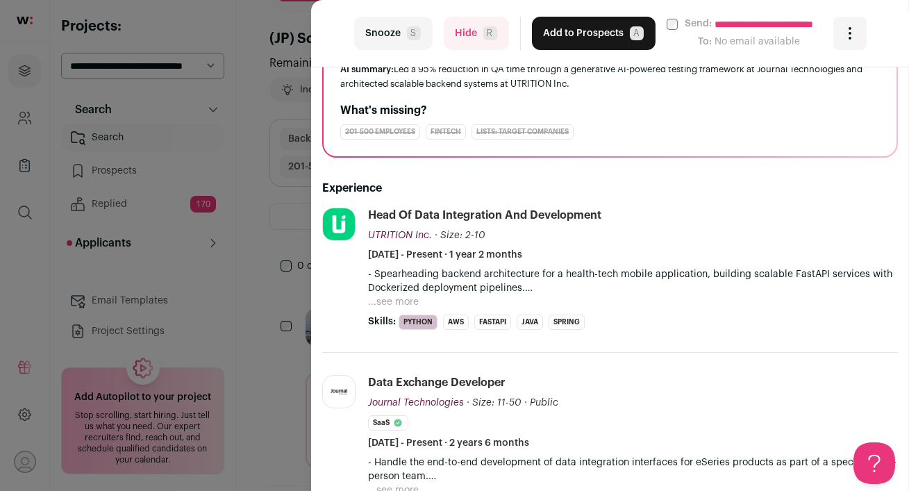
scroll to position [174, 0]
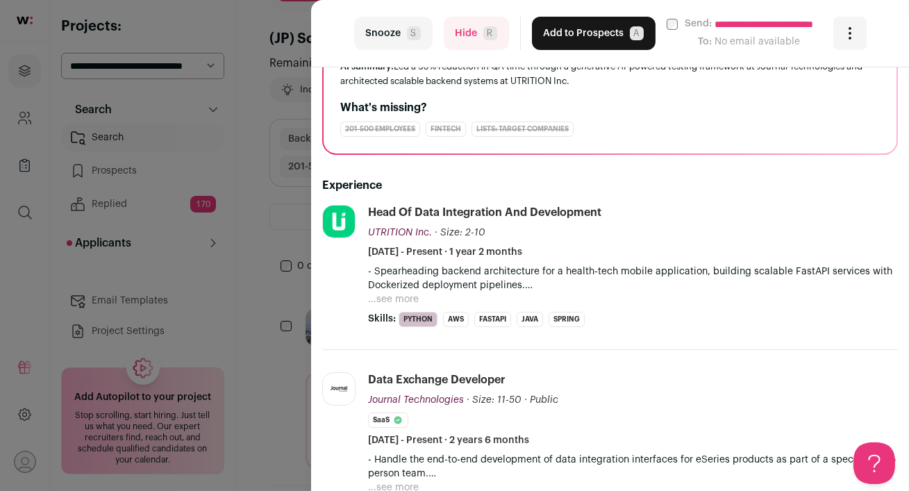
click at [451, 36] on button "Hide R" at bounding box center [476, 33] width 65 height 33
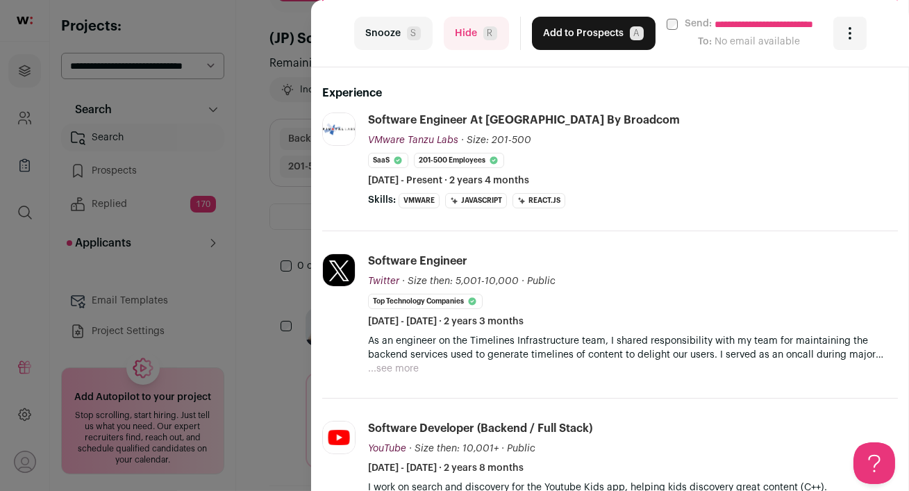
scroll to position [251, 0]
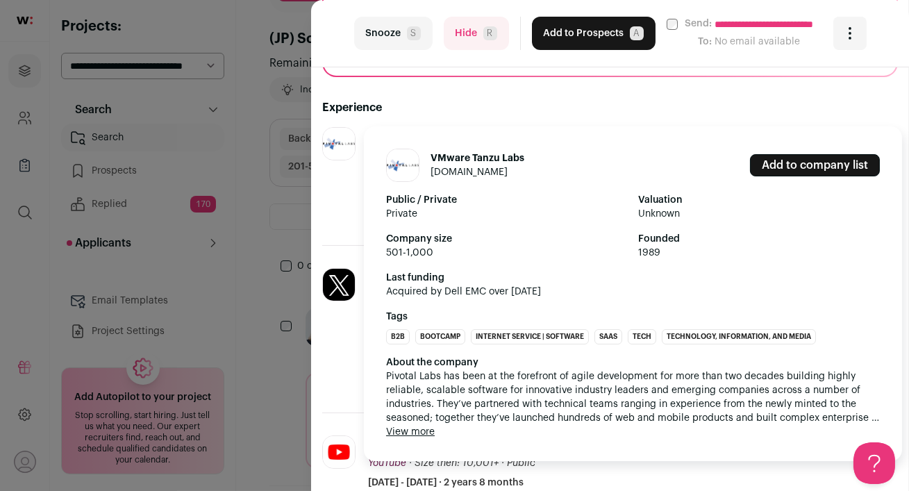
click at [414, 433] on button "View more" at bounding box center [410, 432] width 49 height 14
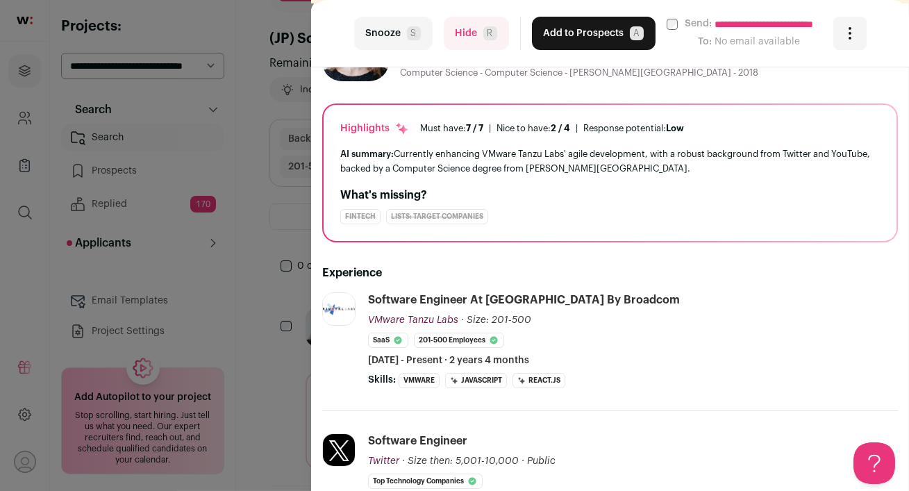
scroll to position [62, 0]
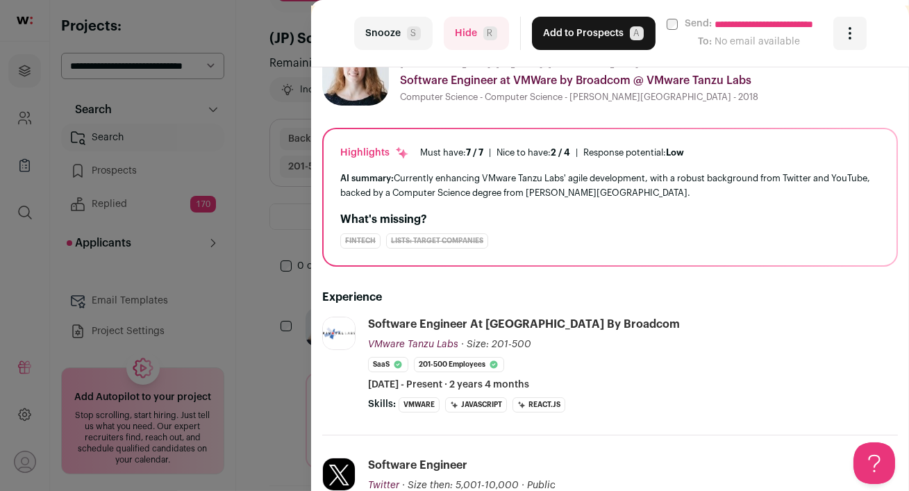
click at [471, 37] on button "Hide R" at bounding box center [476, 33] width 65 height 33
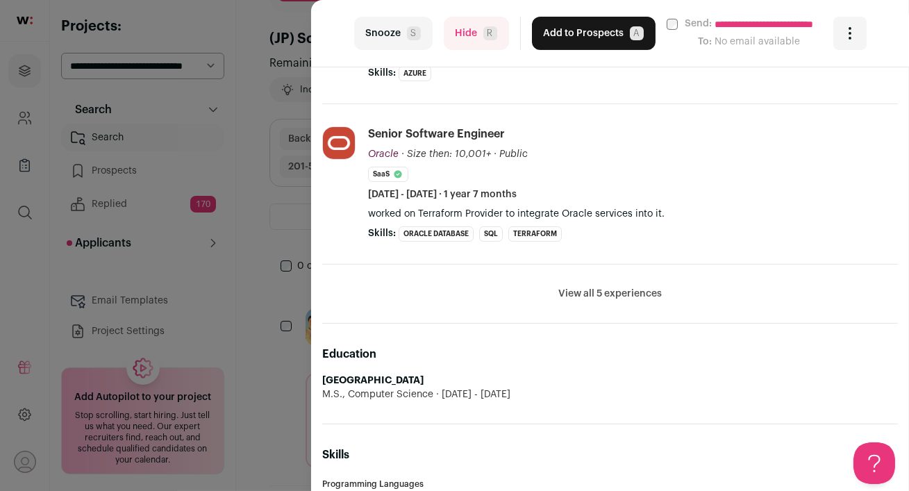
scroll to position [729, 0]
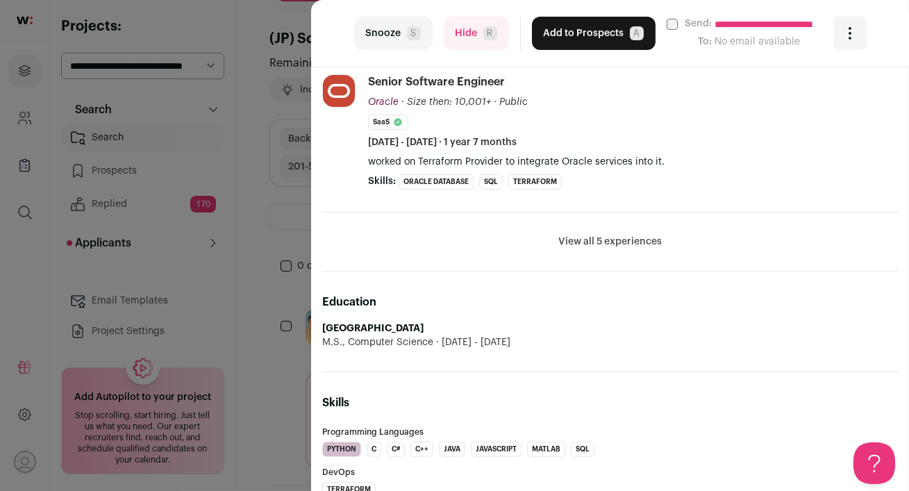
click at [583, 240] on button "View all 5 experiences" at bounding box center [609, 242] width 103 height 14
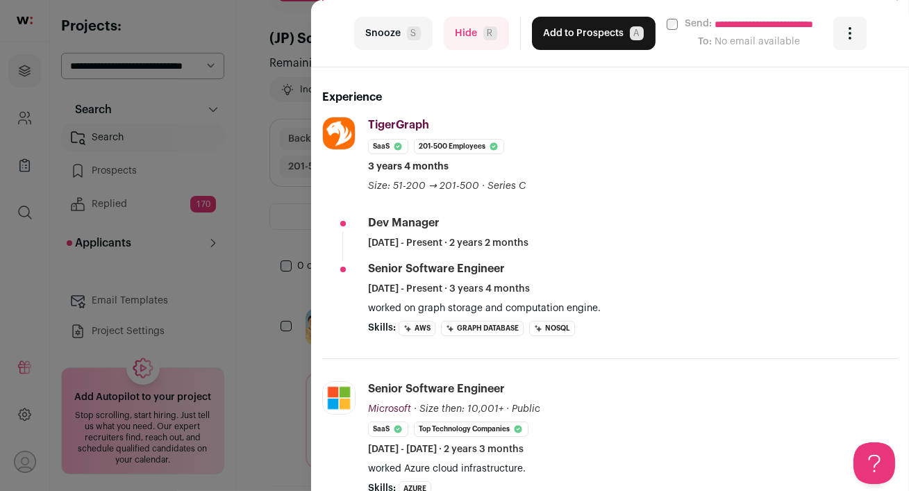
scroll to position [0, 0]
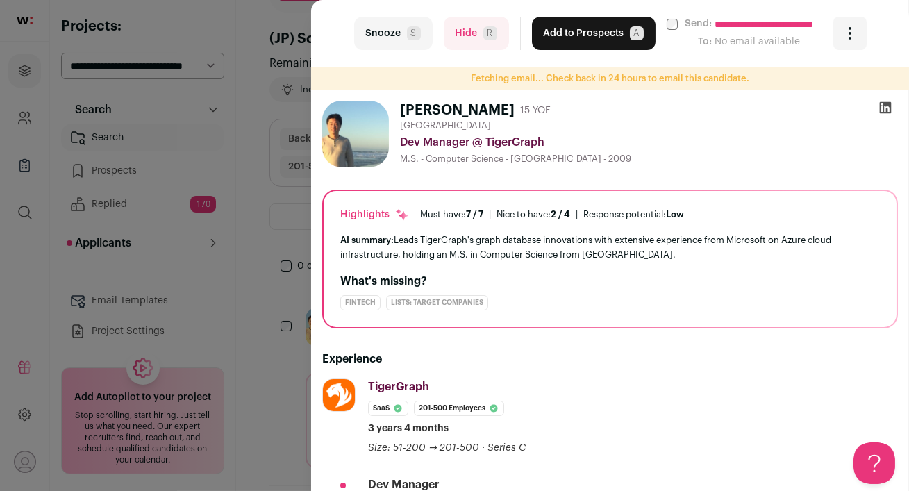
click at [886, 107] on icon at bounding box center [885, 108] width 14 height 14
click at [467, 32] on button "Hide R" at bounding box center [476, 33] width 65 height 33
